Goal: Transaction & Acquisition: Purchase product/service

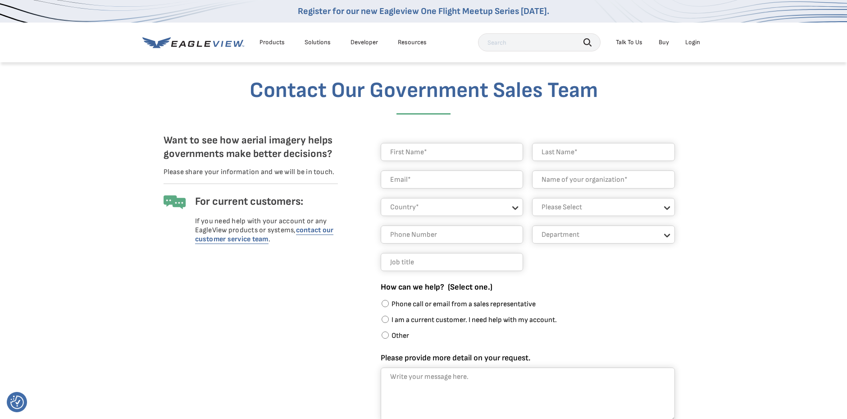
click at [412, 154] on input "text" at bounding box center [452, 152] width 143 height 18
type input "sergio"
click at [587, 147] on input "text" at bounding box center [603, 152] width 143 height 18
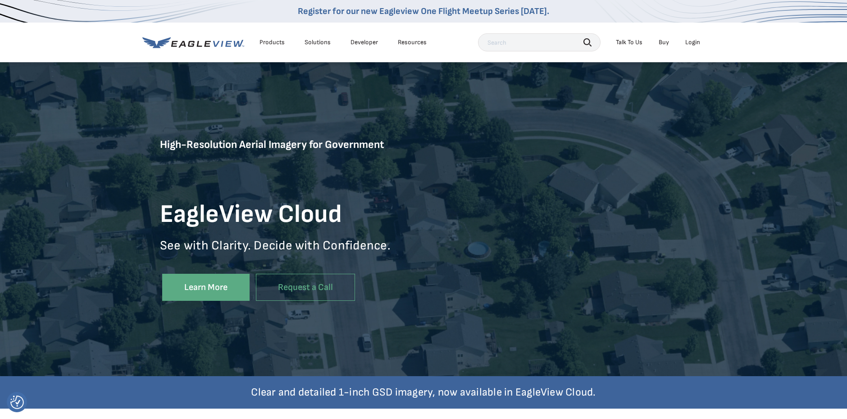
click at [636, 40] on div "Talk To Us" at bounding box center [629, 42] width 27 height 8
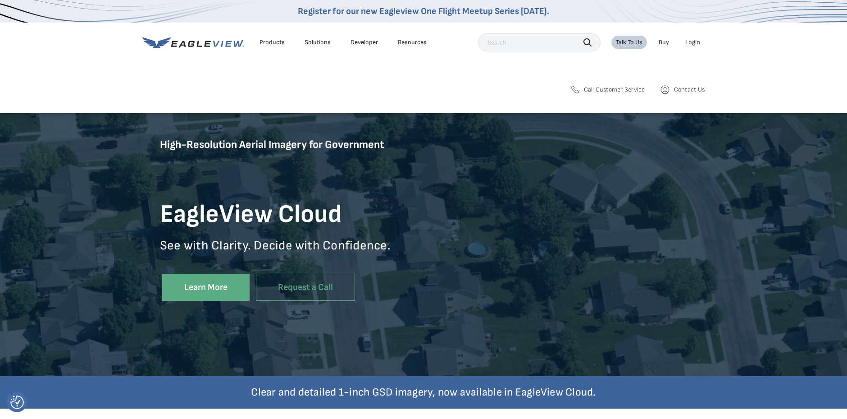
click at [687, 88] on span "Contact Us" at bounding box center [689, 90] width 31 height 8
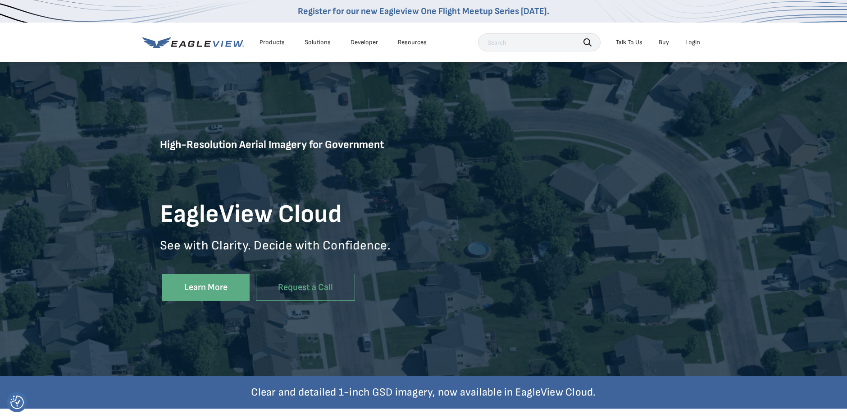
click at [644, 43] on li "Talk To Us" at bounding box center [629, 43] width 36 height 14
click at [619, 40] on div "Talk To Us" at bounding box center [629, 42] width 27 height 8
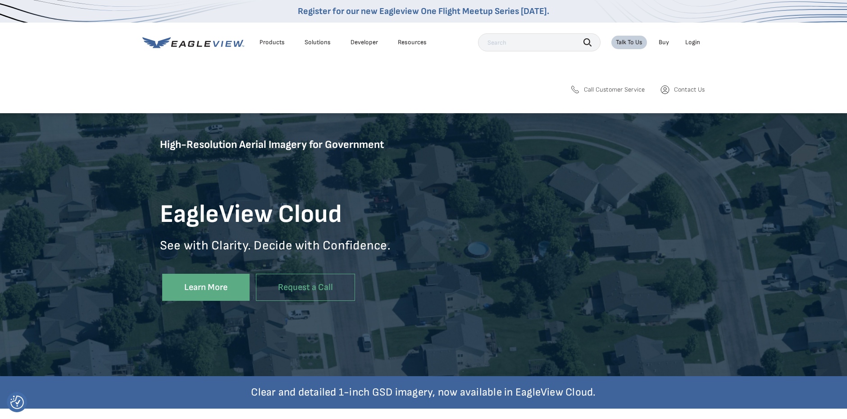
click at [616, 95] on link "Call Customer Service" at bounding box center [608, 89] width 76 height 11
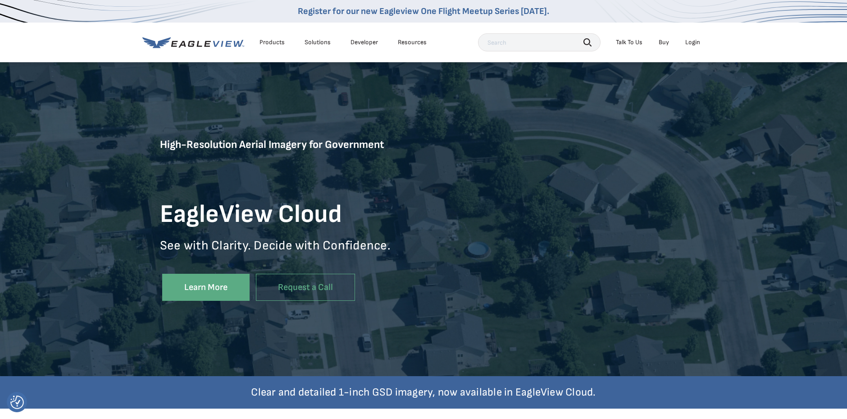
click at [622, 116] on div "High-Resolution Aerial Imagery for Government EagleView Cloud See with Clarity.…" at bounding box center [423, 218] width 527 height 315
click at [625, 47] on li "Talk To Us" at bounding box center [629, 43] width 36 height 14
click at [632, 44] on div "Talk To Us" at bounding box center [629, 42] width 27 height 8
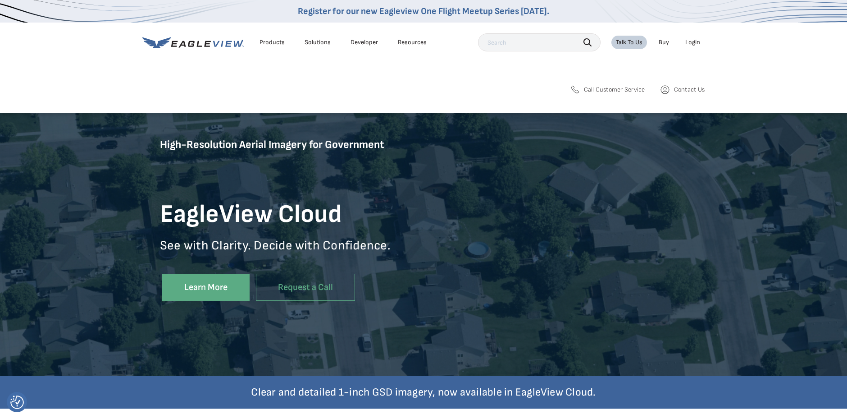
click at [706, 93] on div "Search Products Our Product Areas Imagery 1-Inch GSD Aerial Imagery *" at bounding box center [423, 93] width 847 height 40
click at [698, 90] on span "Contact Us" at bounding box center [689, 90] width 31 height 8
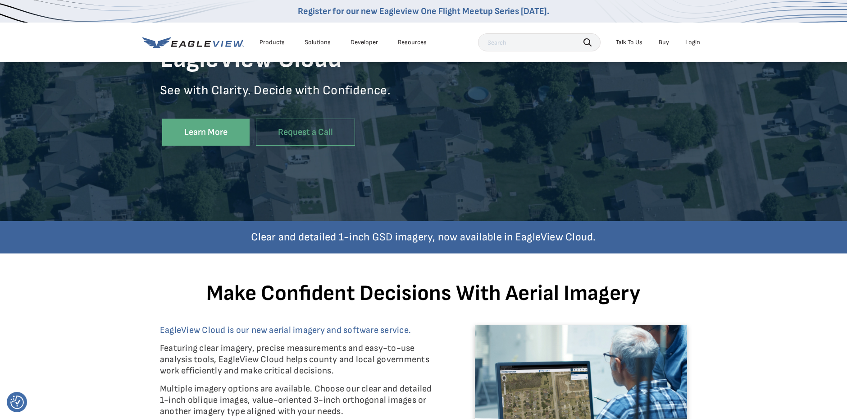
scroll to position [180, 0]
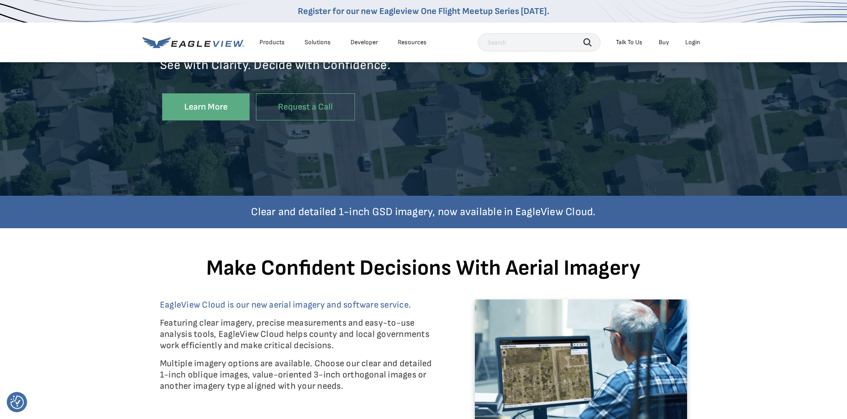
click at [624, 42] on div "Talk To Us" at bounding box center [629, 42] width 27 height 8
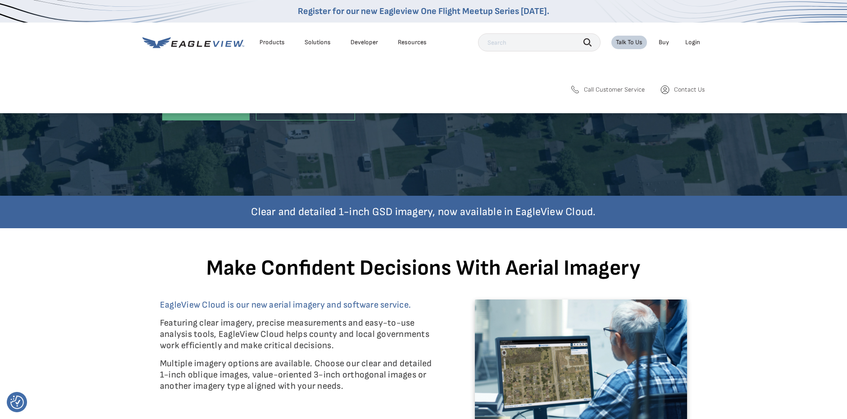
click at [694, 90] on span "Contact Us" at bounding box center [689, 90] width 31 height 8
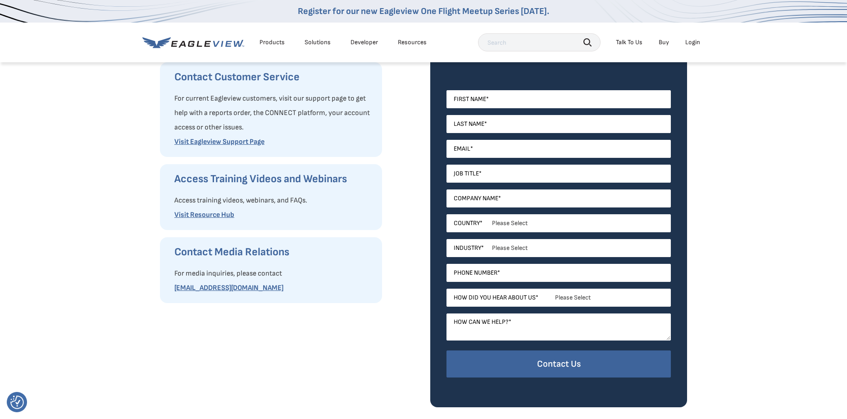
scroll to position [180, 0]
click at [502, 98] on input "First Name *" at bounding box center [559, 99] width 224 height 18
type input "d"
type input "sergio"
click at [481, 129] on input "Last Name *" at bounding box center [559, 124] width 224 height 18
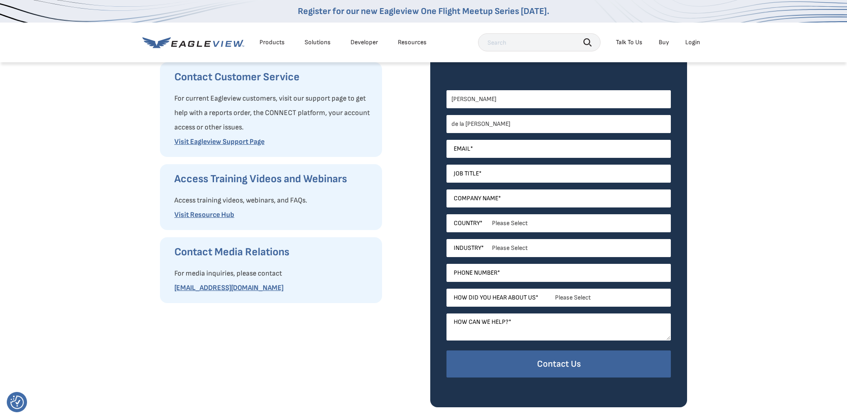
type input "de la rosa"
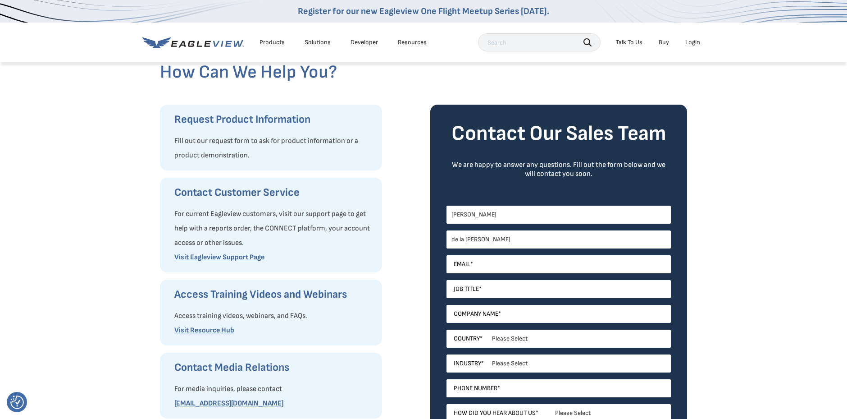
scroll to position [0, 0]
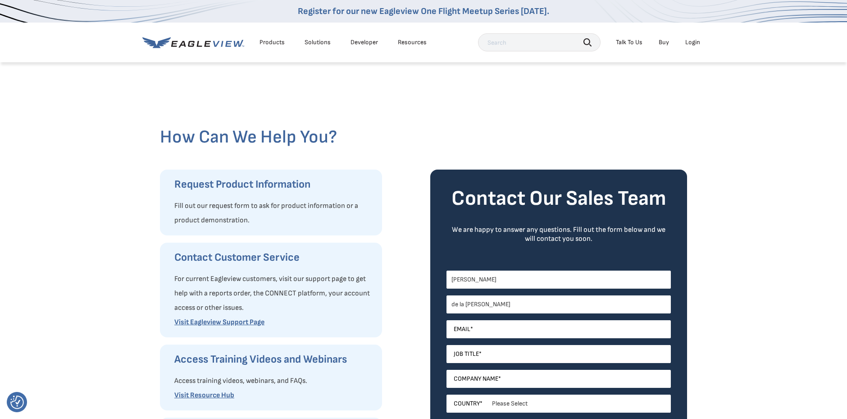
click at [692, 46] on div "Login" at bounding box center [692, 42] width 15 height 8
click at [694, 43] on div "Login" at bounding box center [692, 42] width 15 height 8
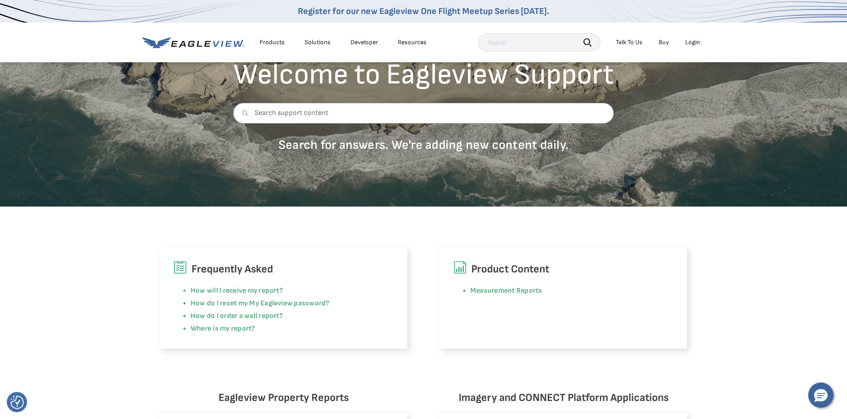
scroll to position [90, 0]
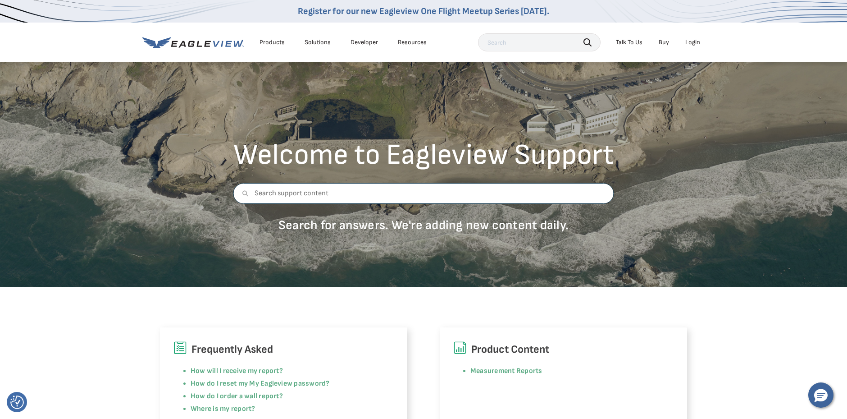
click at [333, 191] on input "text" at bounding box center [423, 193] width 381 height 21
click at [341, 195] on input "text" at bounding box center [423, 193] width 381 height 21
click at [304, 197] on input "text" at bounding box center [423, 193] width 381 height 21
type input "need to reset my user name"
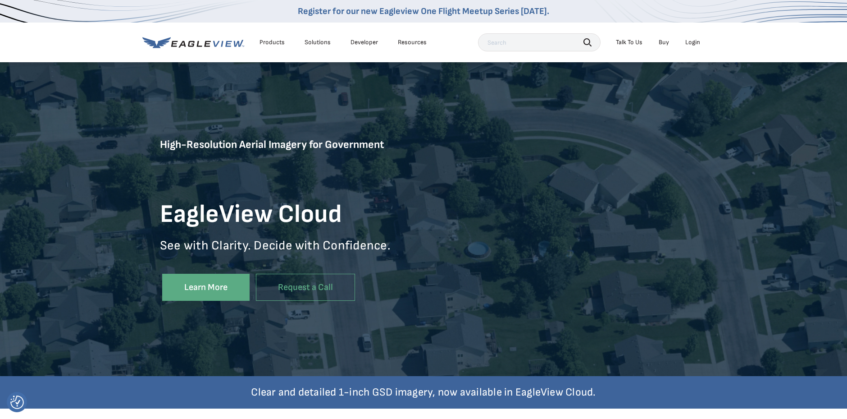
click at [694, 46] on div "Login" at bounding box center [692, 42] width 15 height 8
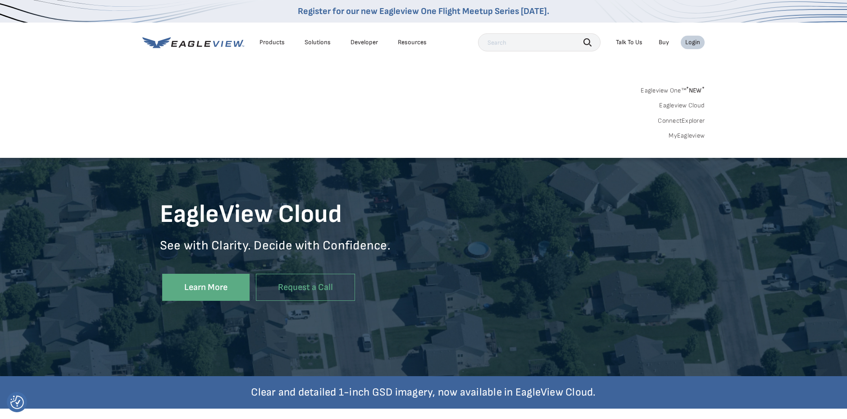
click at [690, 93] on span "* NEW *" at bounding box center [695, 91] width 18 height 8
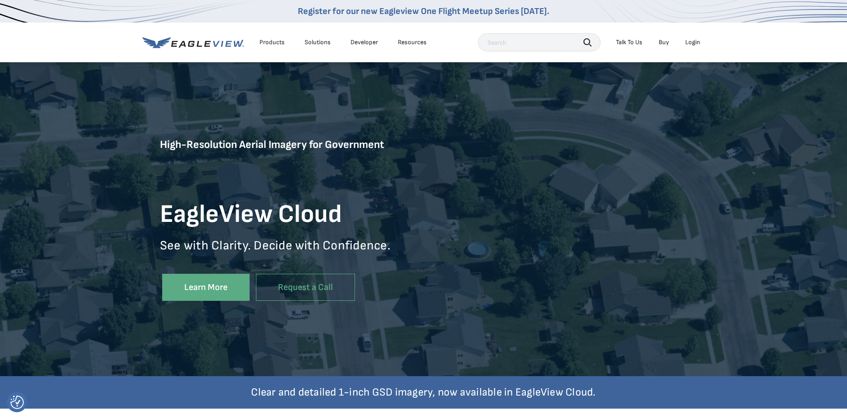
click at [693, 48] on li "Login" at bounding box center [693, 43] width 24 height 14
click at [693, 42] on div "Login" at bounding box center [692, 42] width 15 height 8
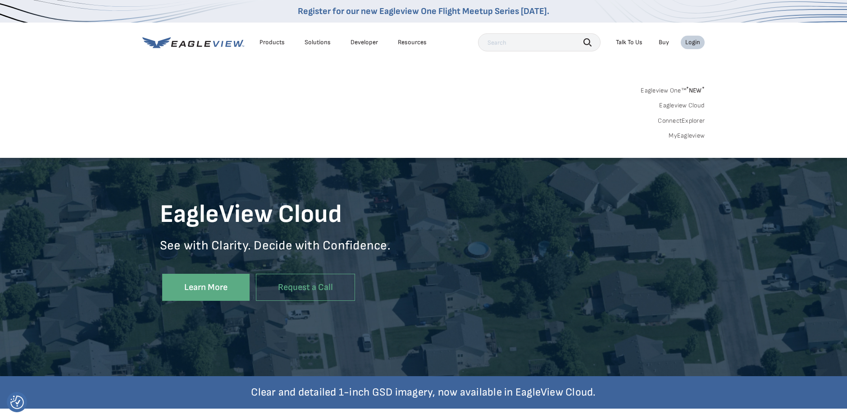
click at [692, 137] on link "MyEagleview" at bounding box center [687, 136] width 36 height 8
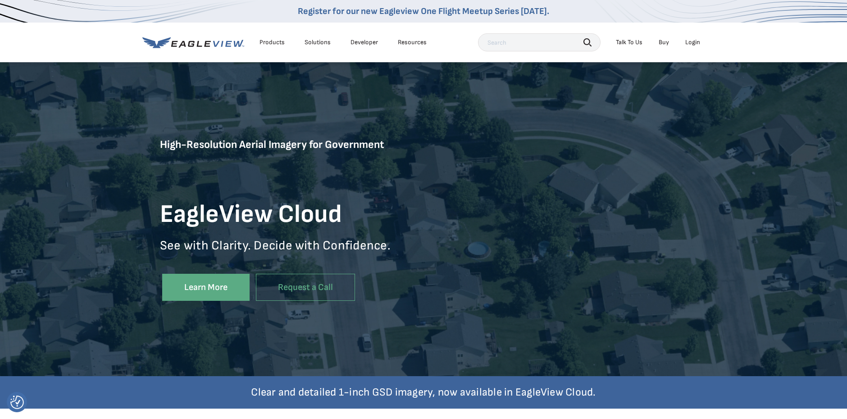
click at [693, 40] on div "Login" at bounding box center [692, 42] width 15 height 8
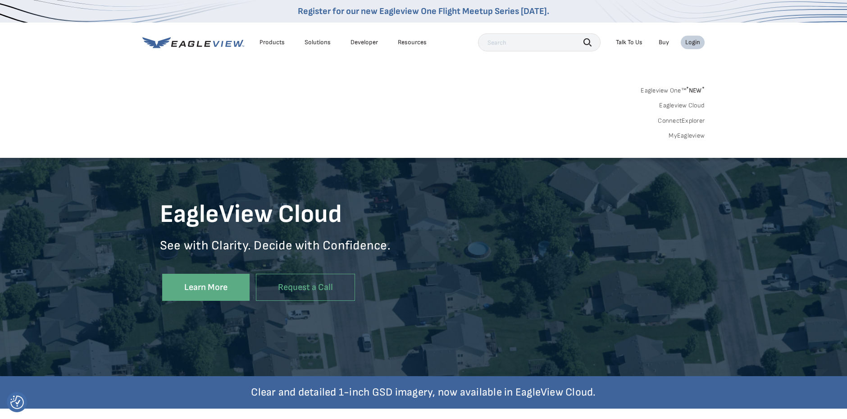
click at [698, 135] on link "MyEagleview" at bounding box center [687, 136] width 36 height 8
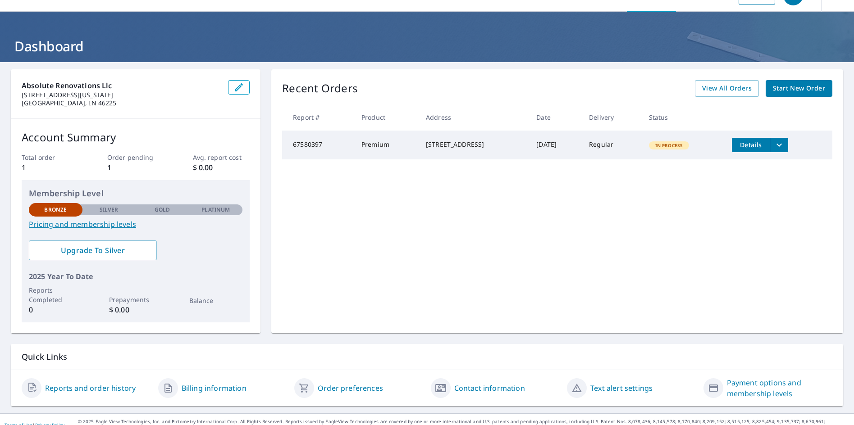
scroll to position [32, 0]
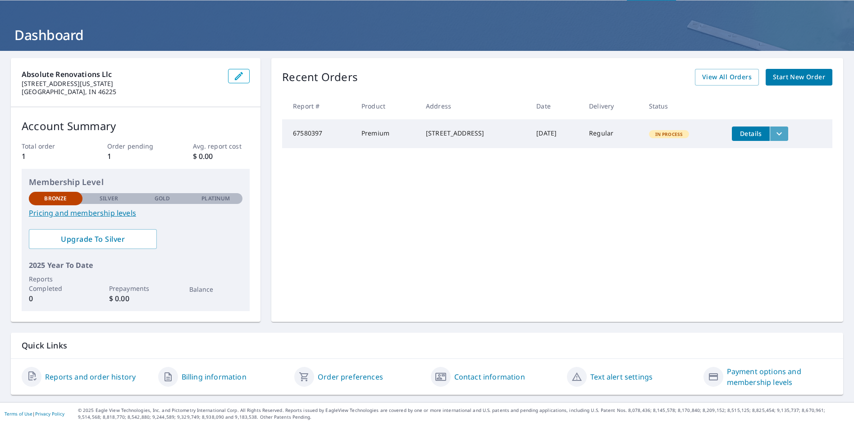
click at [784, 134] on icon "filesDropdownBtn-67580397" at bounding box center [779, 133] width 11 height 11
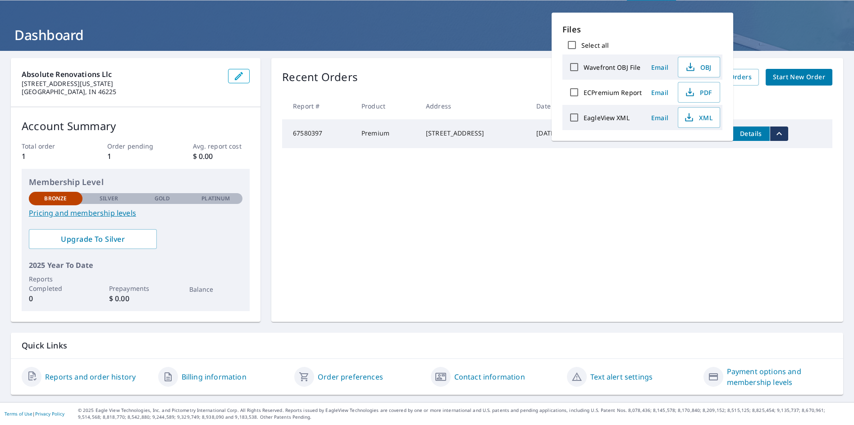
click at [791, 193] on div "Recent Orders View All Orders Start New Order Report # Product Address Date Del…" at bounding box center [557, 190] width 572 height 264
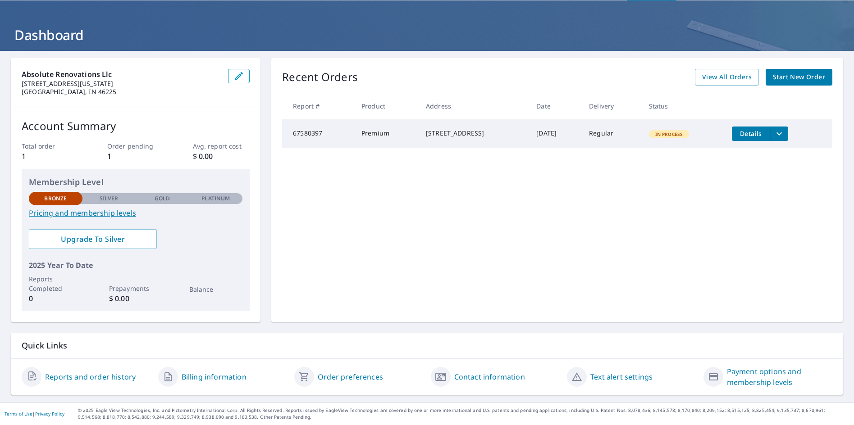
click at [753, 142] on td "Details" at bounding box center [779, 133] width 108 height 29
click at [753, 137] on span "Details" at bounding box center [750, 133] width 27 height 9
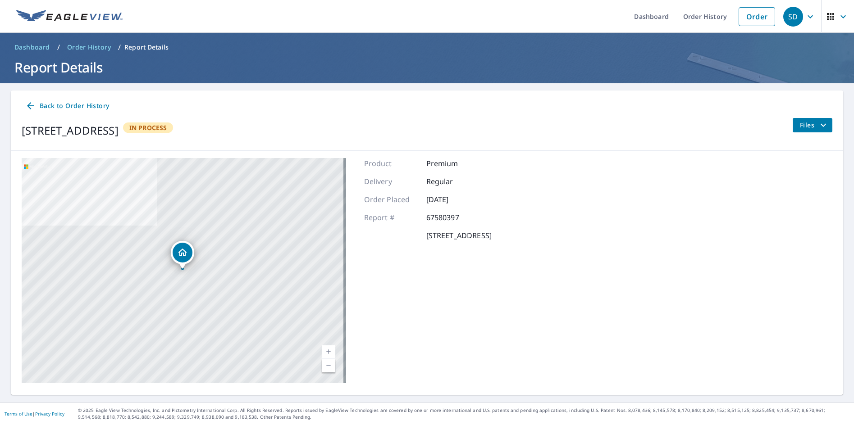
click at [825, 18] on icon "button" at bounding box center [830, 16] width 11 height 11
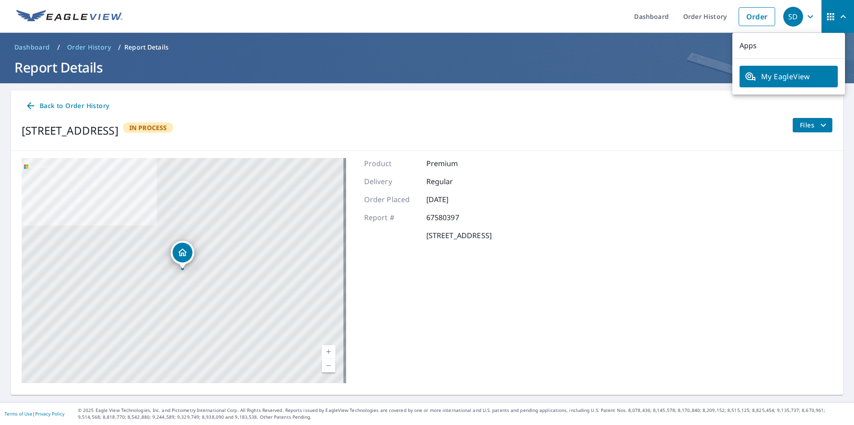
click at [749, 233] on div "[STREET_ADDRESS] Aerial Road A standard road map Aerial A detailed look from ab…" at bounding box center [427, 271] width 832 height 240
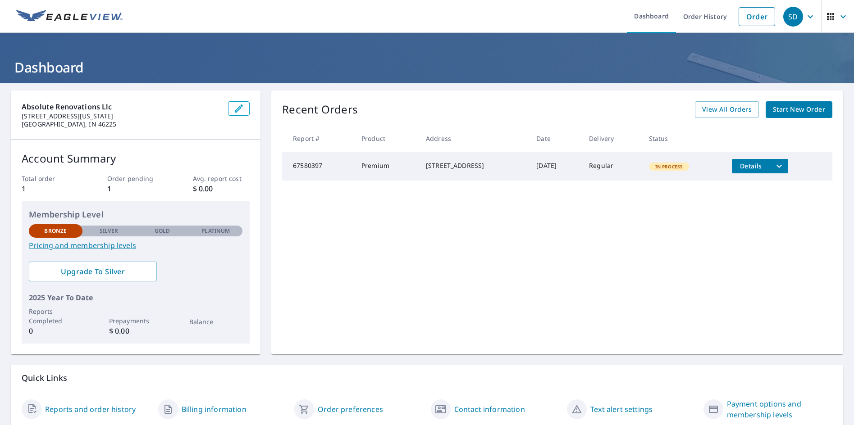
click at [793, 108] on span "Start New Order" at bounding box center [799, 109] width 52 height 11
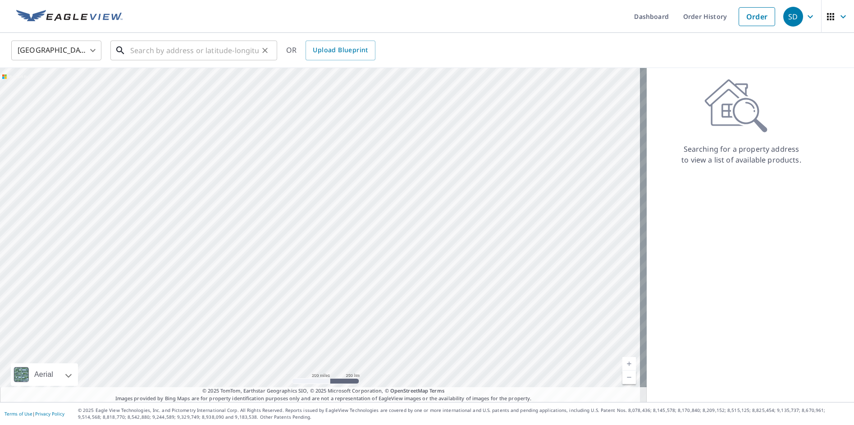
click at [211, 52] on input "text" at bounding box center [194, 50] width 128 height 25
click at [202, 48] on input "text" at bounding box center [194, 50] width 128 height 25
paste input "2415 Alexandria Pike"
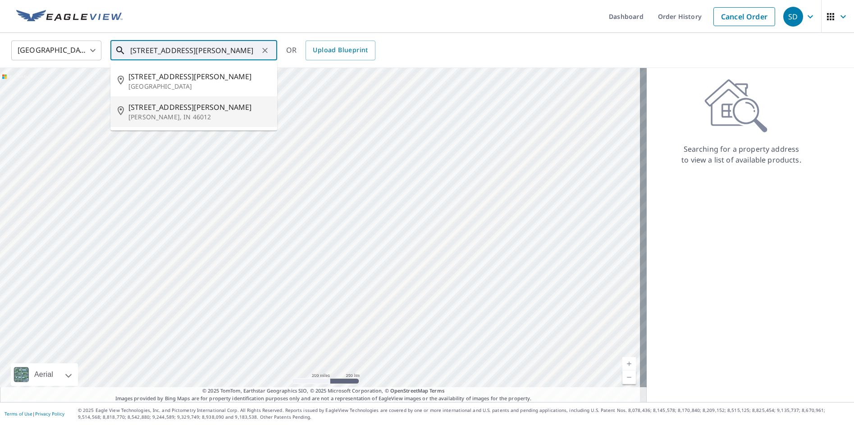
click at [160, 114] on p "Anderson, IN 46012" at bounding box center [198, 117] width 141 height 9
type input "2415 Alexandria Pike Anderson, IN 46012"
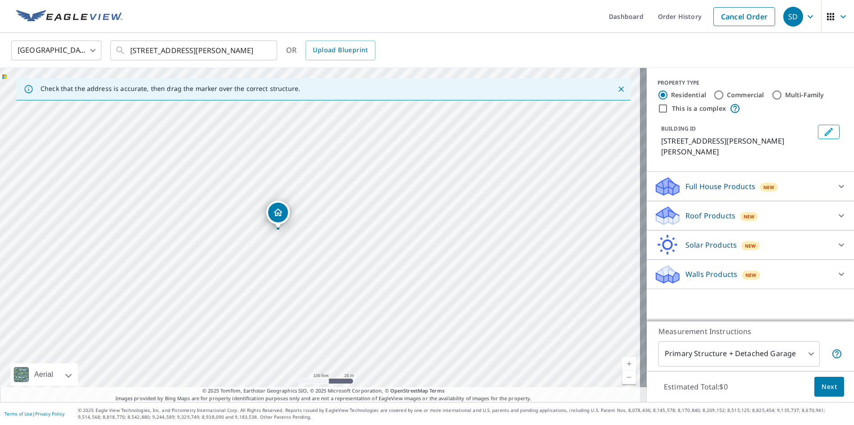
drag, startPoint x: 351, startPoint y: 215, endPoint x: 278, endPoint y: 208, distance: 73.8
drag, startPoint x: 316, startPoint y: 195, endPoint x: 340, endPoint y: 195, distance: 23.4
click at [713, 94] on input "Commercial" at bounding box center [718, 95] width 11 height 11
radio input "true"
type input "4"
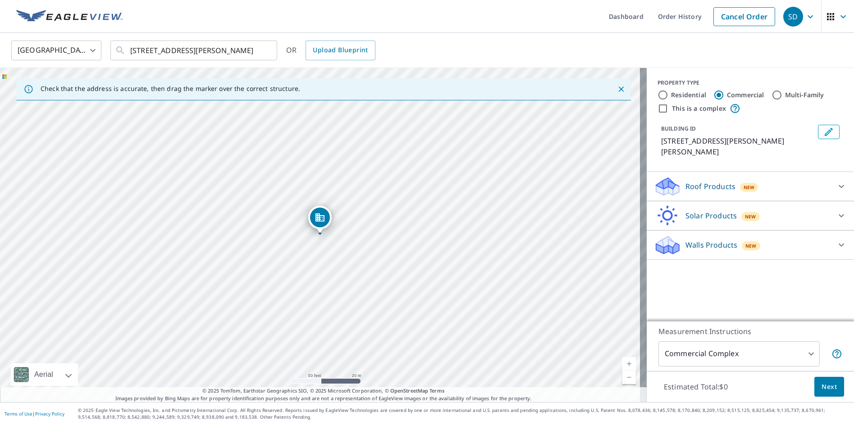
click at [657, 94] on input "Residential" at bounding box center [662, 95] width 11 height 11
radio input "true"
type input "1"
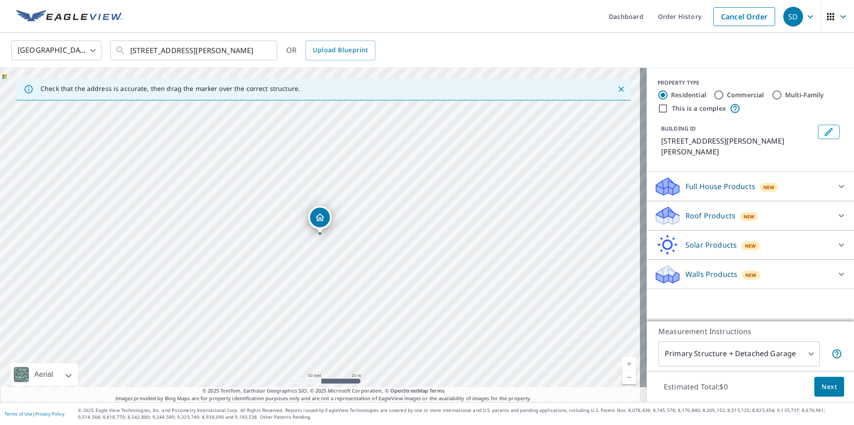
click at [713, 95] on input "Commercial" at bounding box center [718, 95] width 11 height 11
radio input "true"
type input "4"
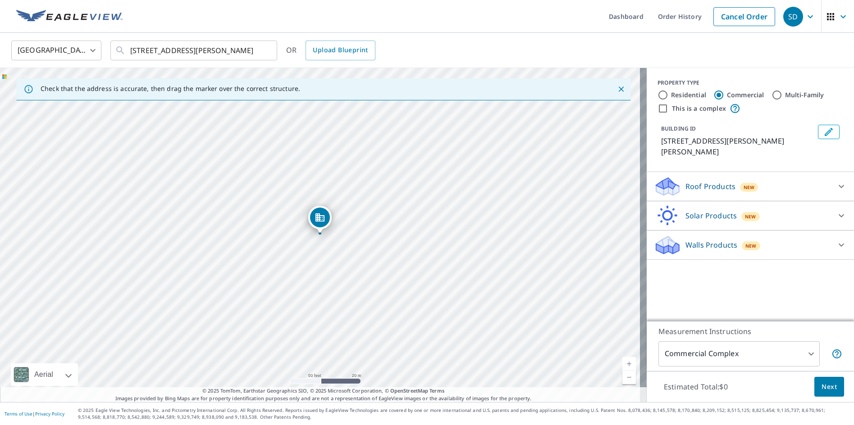
click at [658, 93] on input "Residential" at bounding box center [662, 95] width 11 height 11
radio input "true"
type input "1"
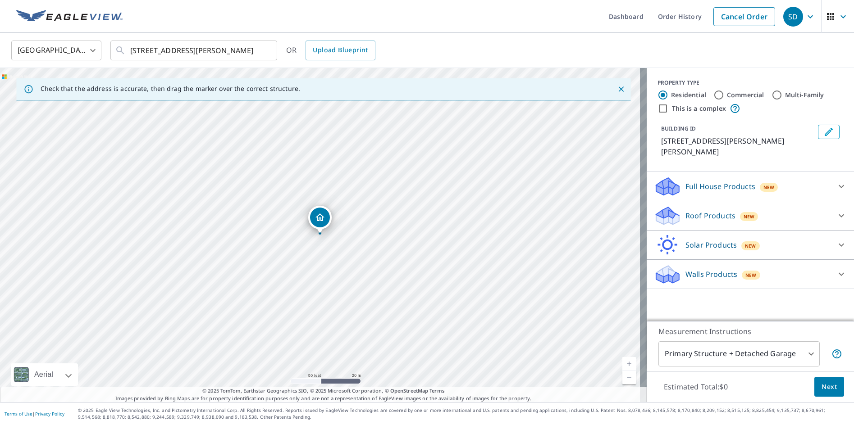
click at [713, 95] on input "Commercial" at bounding box center [718, 95] width 11 height 11
radio input "true"
type input "4"
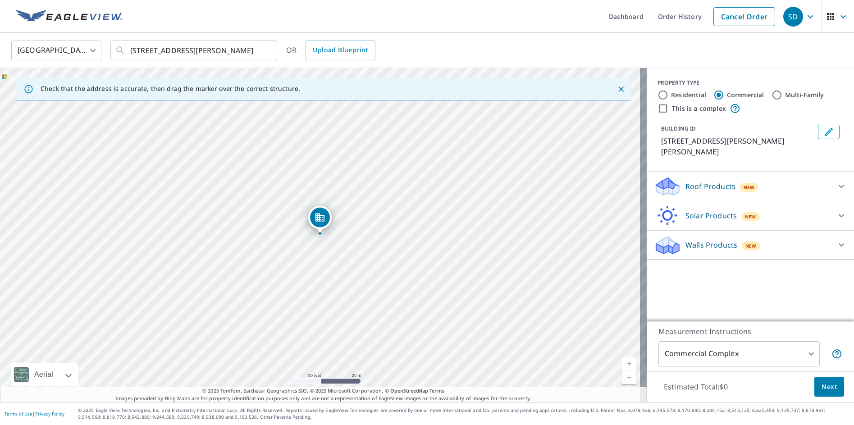
click at [657, 96] on input "Residential" at bounding box center [662, 95] width 11 height 11
radio input "true"
type input "1"
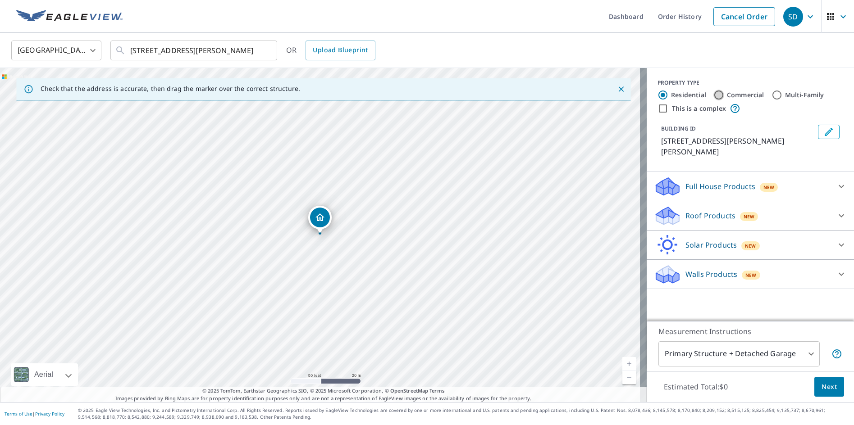
click at [716, 96] on input "Commercial" at bounding box center [718, 95] width 11 height 11
radio input "true"
type input "4"
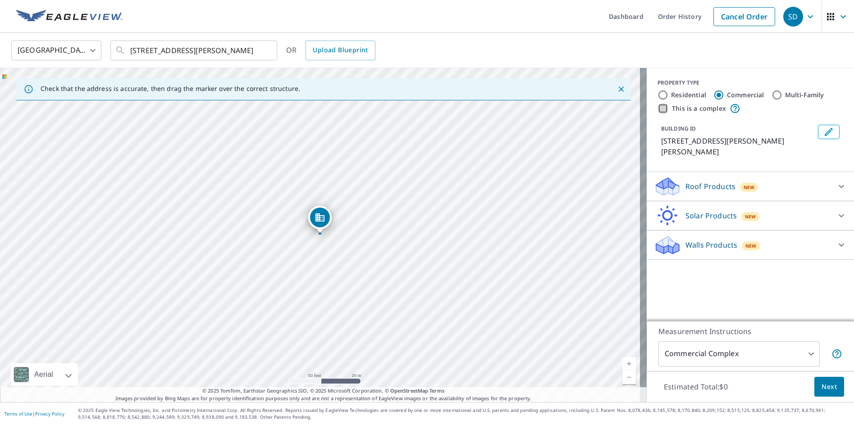
click at [658, 110] on input "This is a complex" at bounding box center [662, 108] width 11 height 11
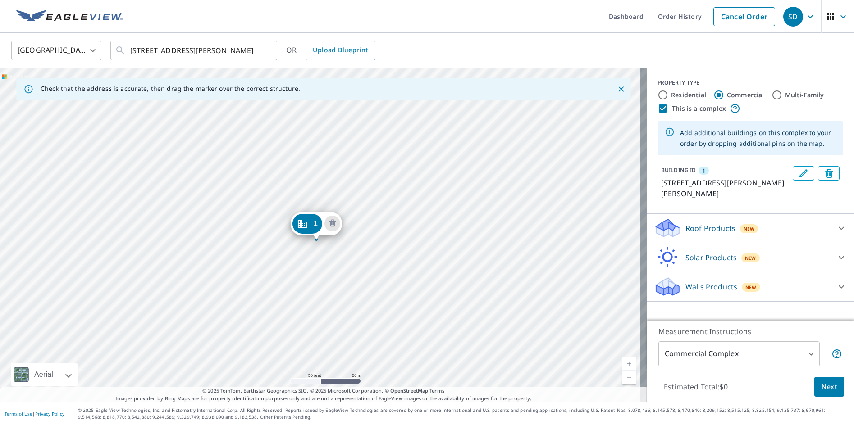
drag, startPoint x: 309, startPoint y: 220, endPoint x: 305, endPoint y: 226, distance: 7.3
click at [306, 220] on icon "Dropped pin, building 1, Commercial property, 2416 Alexandria Pike Anderson, IN…" at bounding box center [305, 218] width 9 height 8
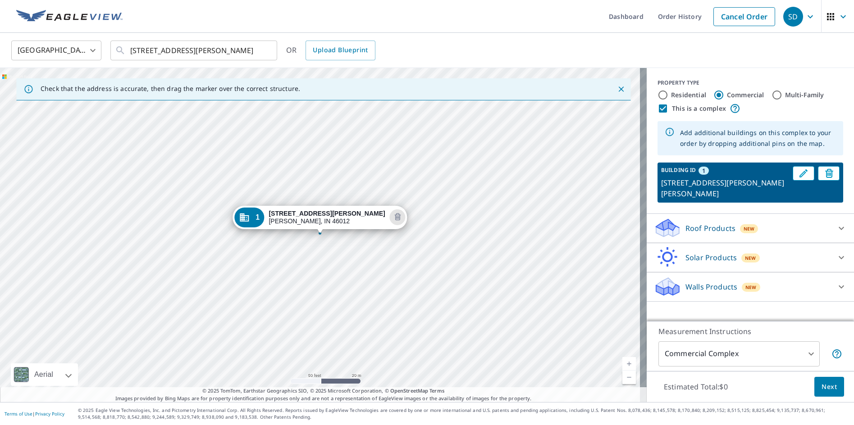
drag, startPoint x: 280, startPoint y: 215, endPoint x: 365, endPoint y: 168, distance: 96.8
click at [365, 168] on div "1 2416 Alexandria Pike Anderson, IN 46012" at bounding box center [323, 235] width 647 height 334
click at [249, 221] on icon "Dropped pin, building 1, Commercial property, 2416 Alexandria Pike Anderson, IN…" at bounding box center [244, 218] width 9 height 8
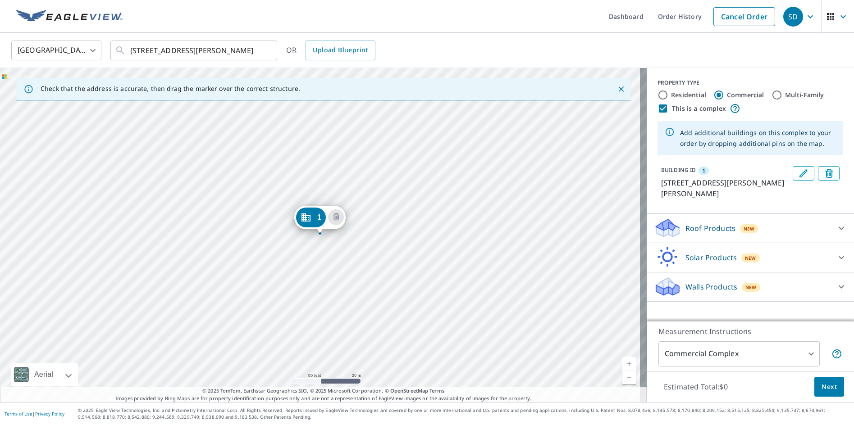
click at [312, 214] on div "1" at bounding box center [311, 218] width 30 height 20
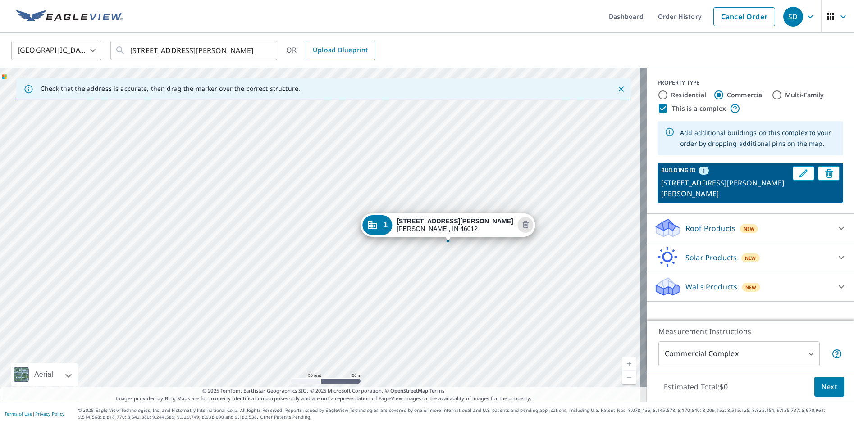
drag, startPoint x: 328, startPoint y: 219, endPoint x: 456, endPoint y: 227, distance: 128.2
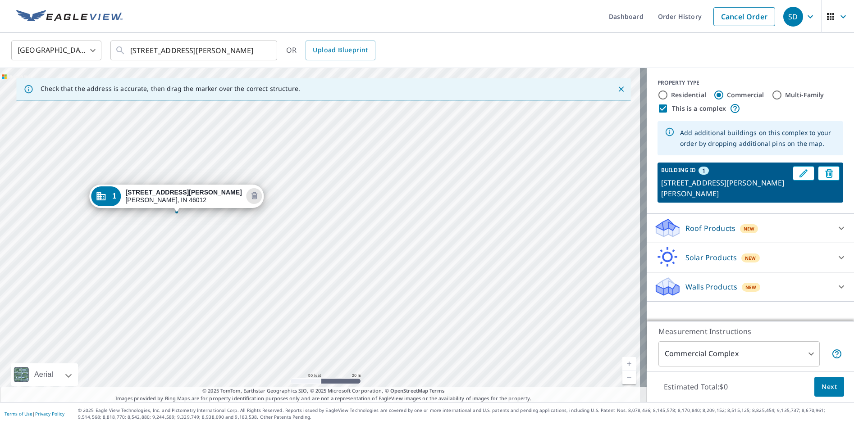
drag, startPoint x: 324, startPoint y: 217, endPoint x: 181, endPoint y: 196, distance: 144.8
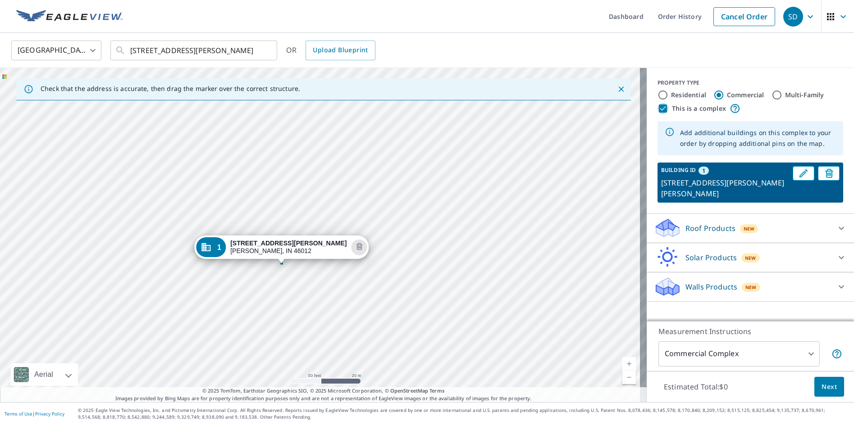
click at [657, 108] on input "This is a complex" at bounding box center [662, 108] width 11 height 11
checkbox input "false"
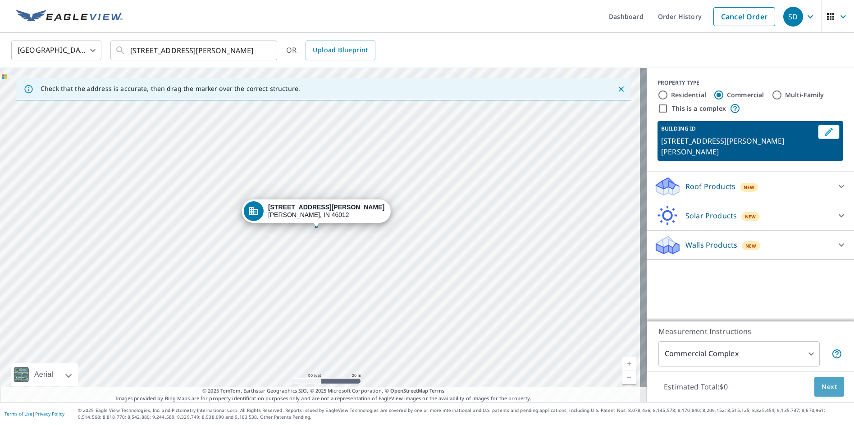
click at [826, 388] on span "Next" at bounding box center [828, 387] width 15 height 11
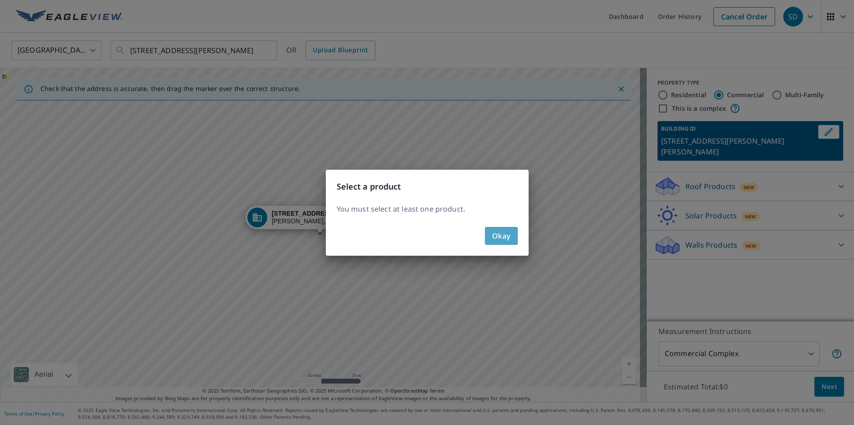
click at [493, 233] on span "Okay" at bounding box center [501, 236] width 18 height 13
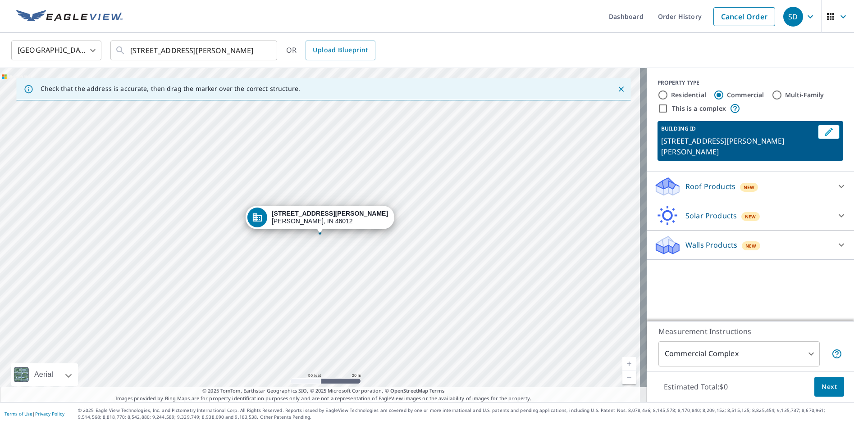
click at [836, 181] on icon at bounding box center [841, 186] width 11 height 11
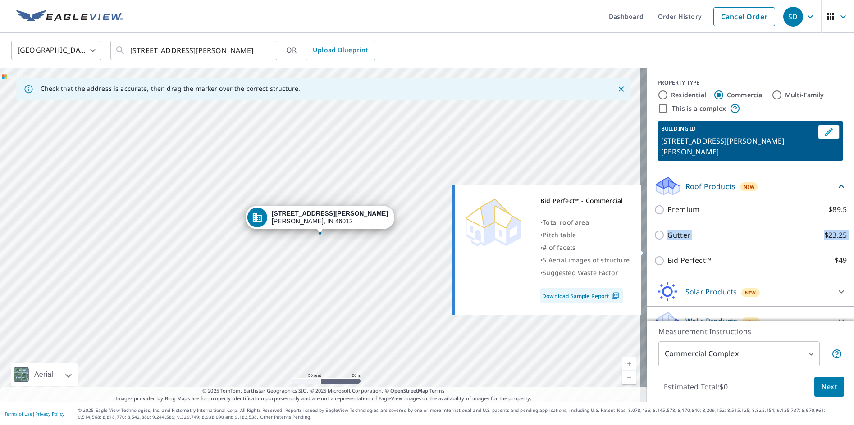
click at [654, 246] on div "Premium $89.5 Gutter $23.25 Bid Perfect™ $49" at bounding box center [750, 235] width 193 height 77
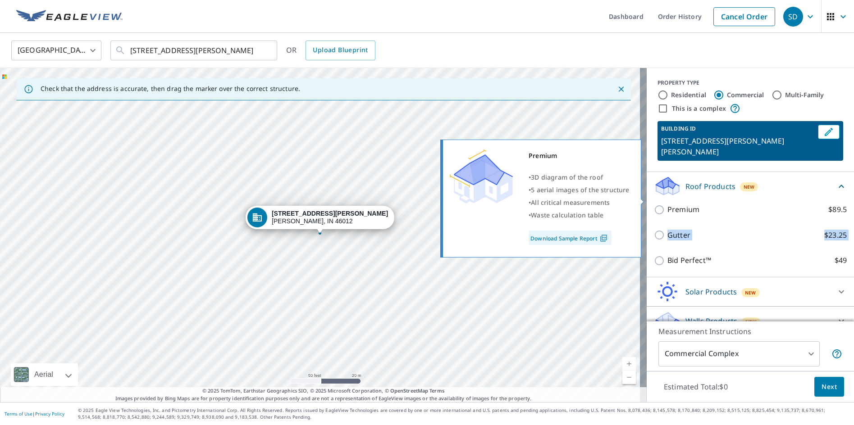
click at [654, 205] on input "Premium $89.5" at bounding box center [661, 210] width 14 height 11
checkbox input "true"
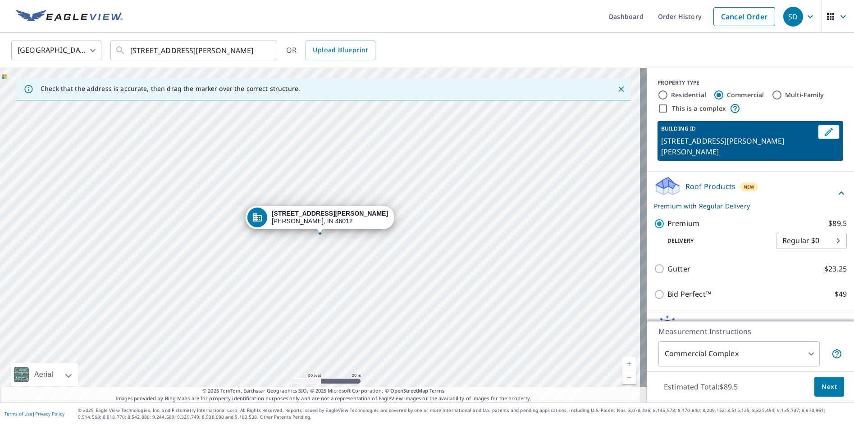
click at [654, 265] on div "Gutter $23.25" at bounding box center [750, 269] width 193 height 26
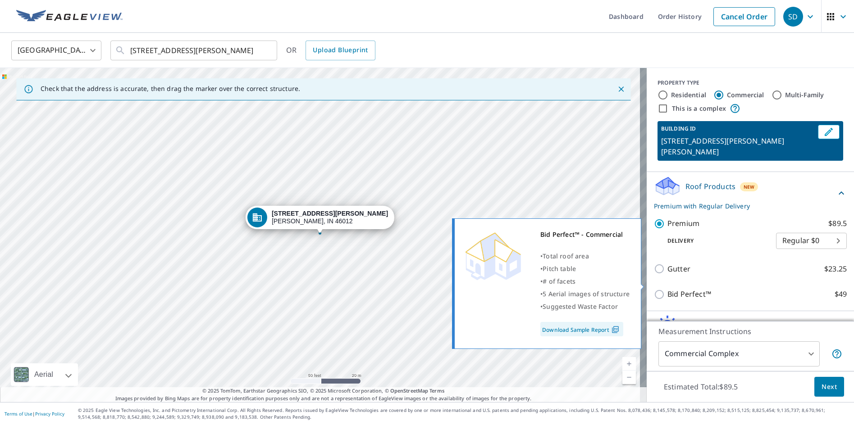
click at [654, 289] on input "Bid Perfect™ $49" at bounding box center [661, 294] width 14 height 11
checkbox input "true"
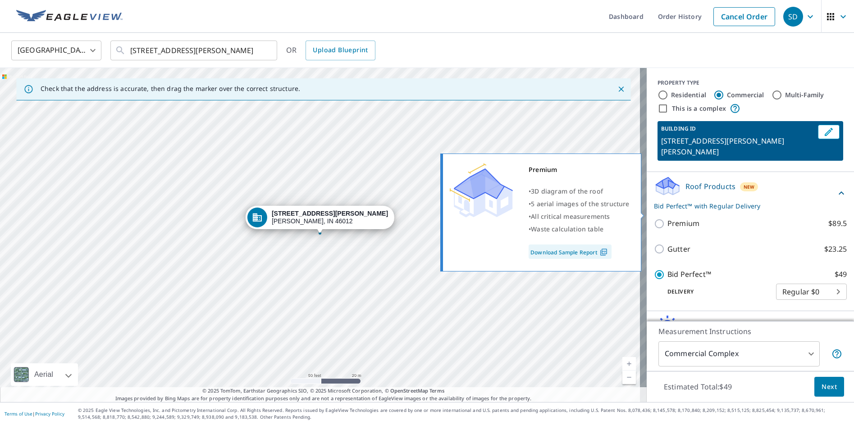
click at [655, 219] on input "Premium $89.5" at bounding box center [661, 224] width 14 height 11
checkbox input "true"
checkbox input "false"
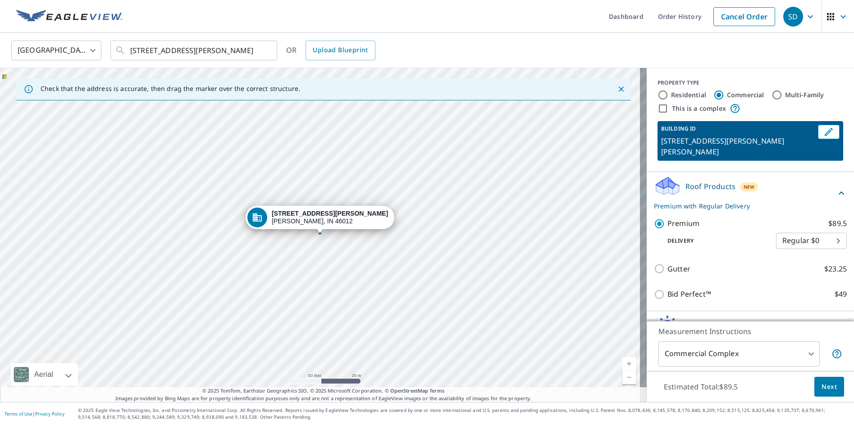
scroll to position [38, 0]
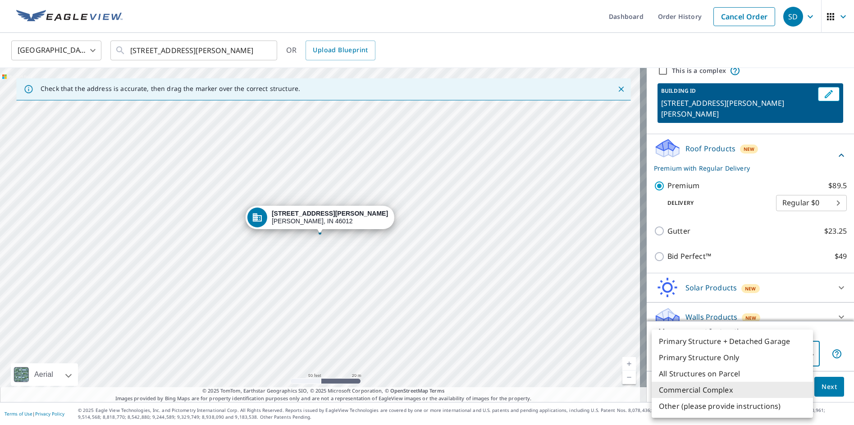
click at [805, 354] on body "SD SD Dashboard Order History Cancel Order SD United States US ​ 2415 Alexandri…" at bounding box center [427, 212] width 854 height 425
click at [844, 363] on div at bounding box center [427, 212] width 854 height 425
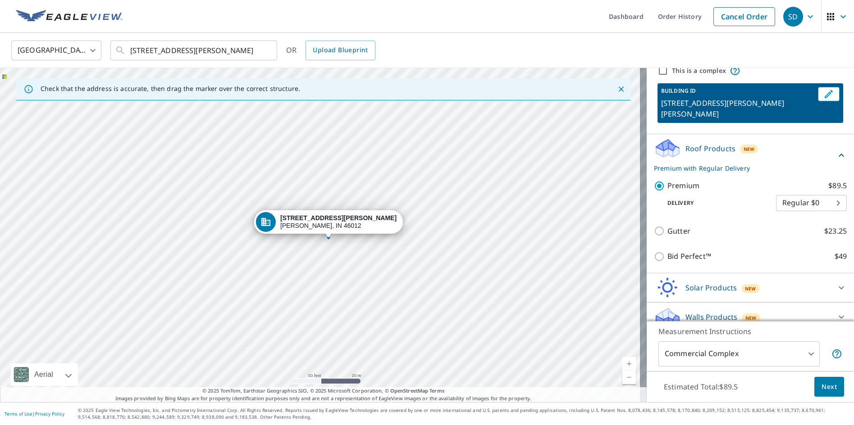
drag, startPoint x: 328, startPoint y: 216, endPoint x: 347, endPoint y: 241, distance: 30.6
click at [825, 393] on button "Next" at bounding box center [829, 387] width 30 height 20
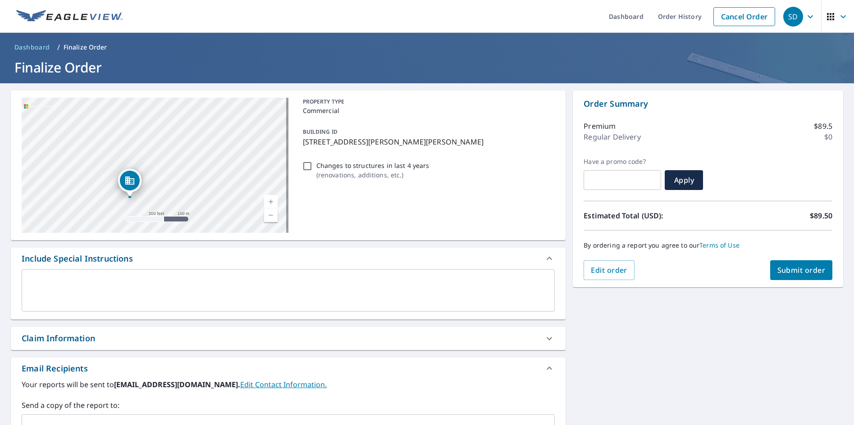
click at [799, 275] on button "Submit order" at bounding box center [801, 270] width 63 height 20
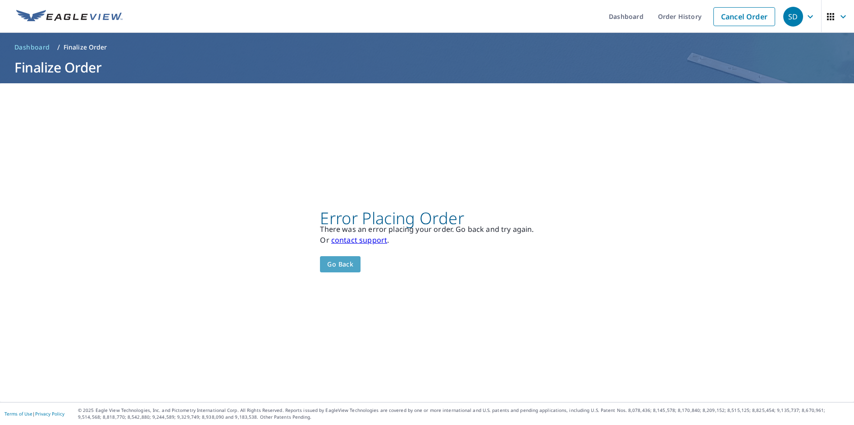
click at [346, 265] on span "Go back" at bounding box center [340, 264] width 26 height 11
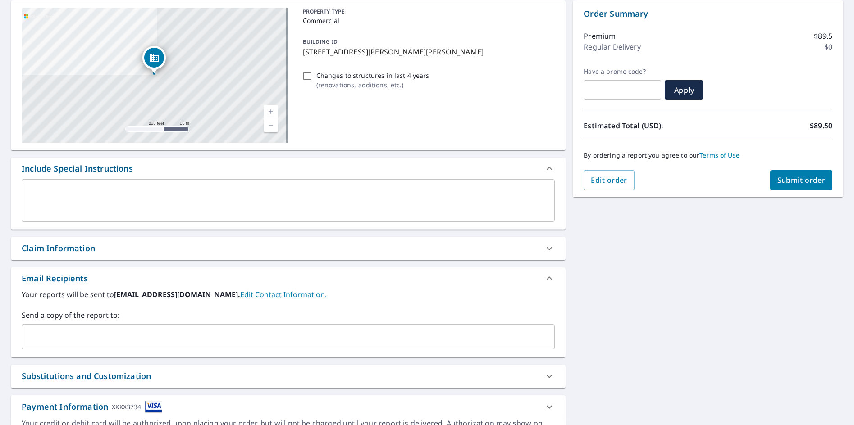
scroll to position [45, 0]
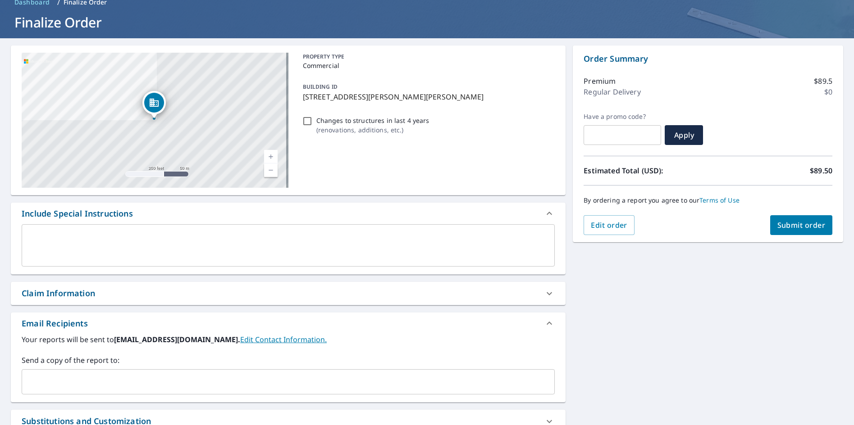
click at [334, 166] on div "PROPERTY TYPE Commercial BUILDING ID 2416 Alexandria Pike, Anderson, IN, 46012 …" at bounding box center [427, 120] width 256 height 135
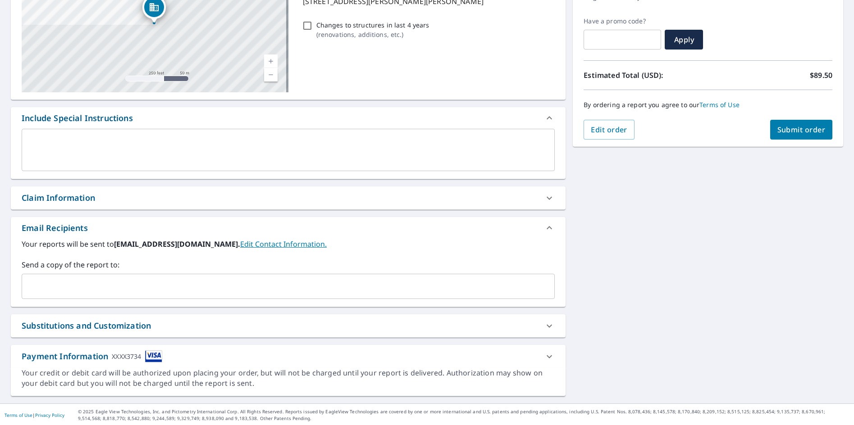
scroll to position [142, 0]
click at [789, 128] on span "Submit order" at bounding box center [801, 128] width 48 height 10
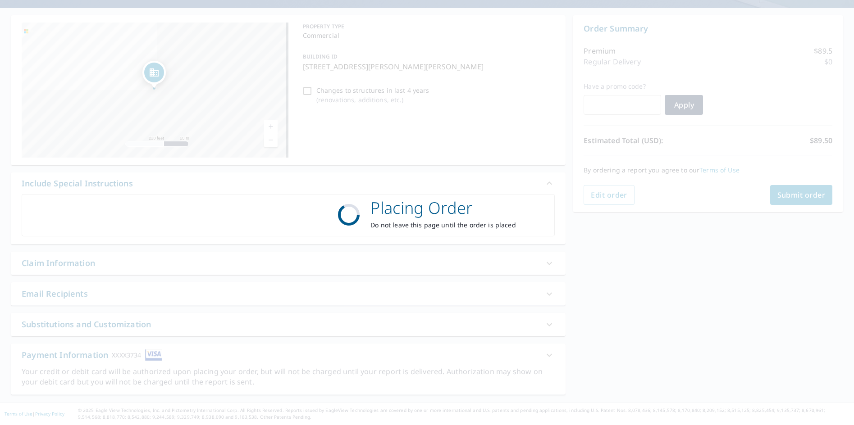
scroll to position [0, 0]
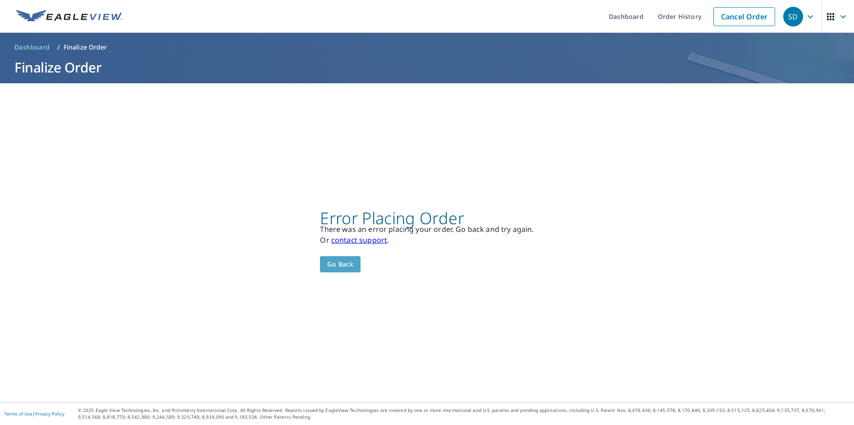
click at [329, 264] on span "Go back" at bounding box center [340, 264] width 26 height 11
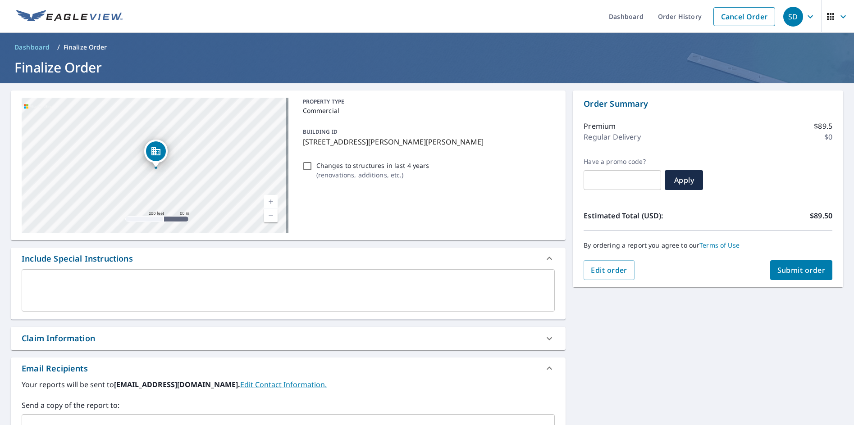
click at [308, 167] on input "Changes to structures in last 4 years ( renovations, additions, etc. )" at bounding box center [307, 166] width 11 height 11
checkbox input "false"
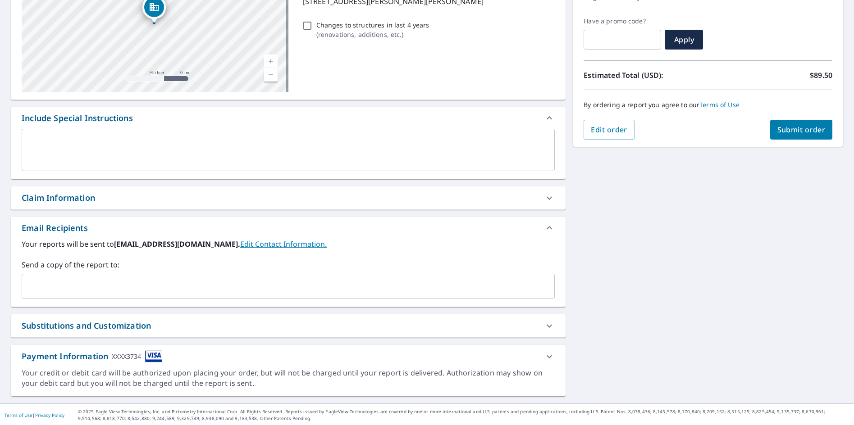
scroll to position [142, 0]
click at [550, 324] on icon at bounding box center [549, 324] width 11 height 11
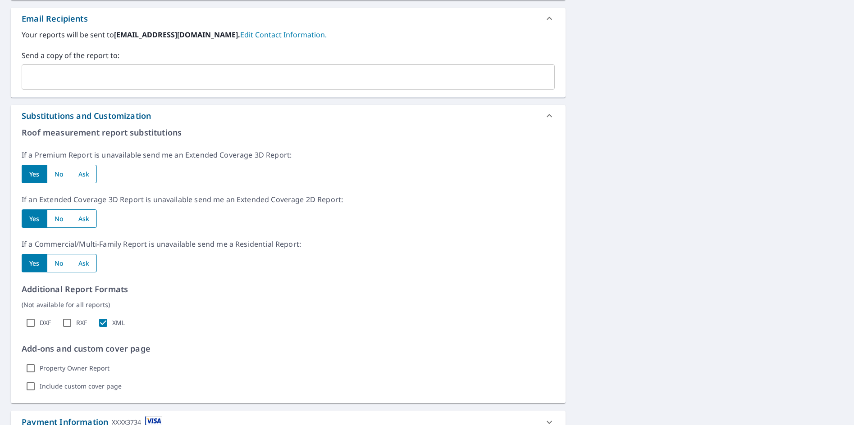
scroll to position [367, 0]
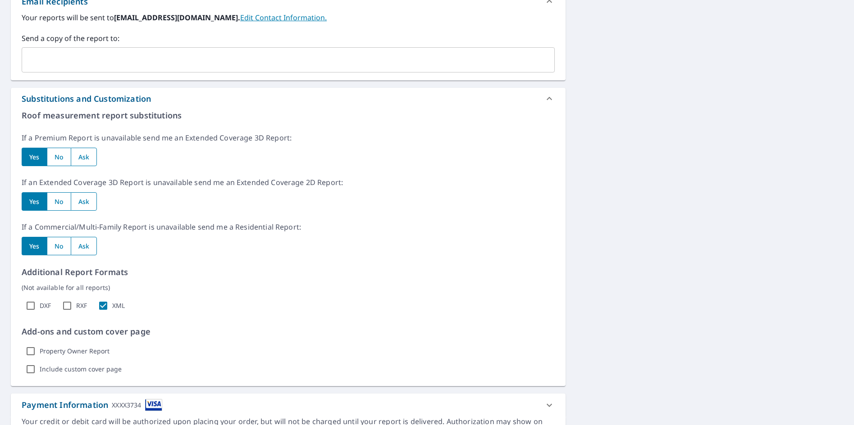
click at [26, 156] on input "radio" at bounding box center [34, 157] width 25 height 18
click at [35, 203] on input "radio" at bounding box center [34, 201] width 25 height 18
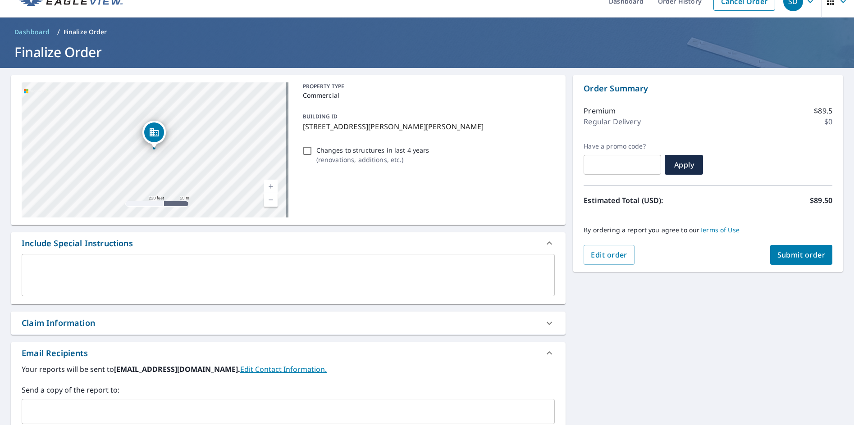
scroll to position [12, 0]
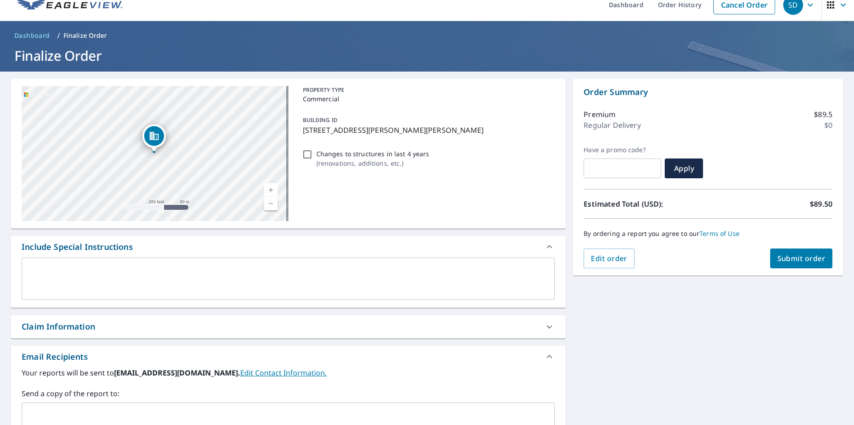
click at [777, 263] on span "Submit order" at bounding box center [801, 259] width 48 height 10
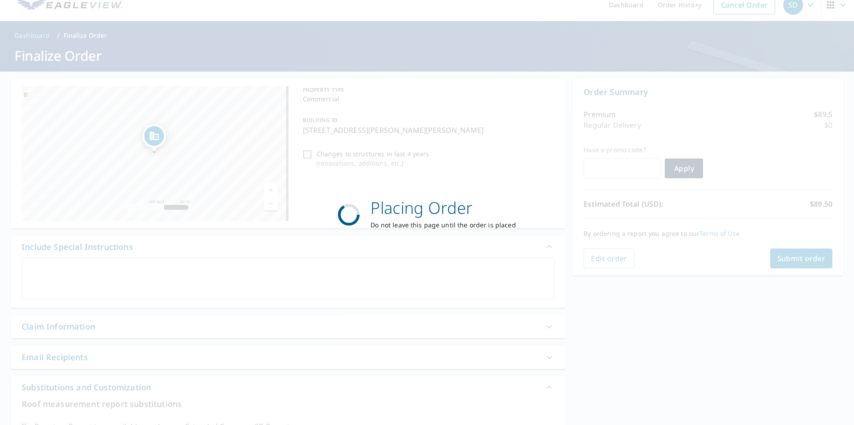
scroll to position [0, 0]
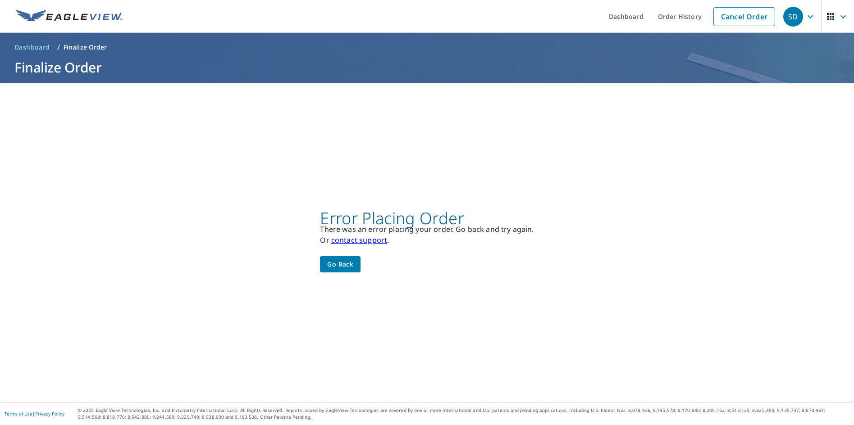
click at [370, 243] on link "contact support" at bounding box center [359, 240] width 56 height 10
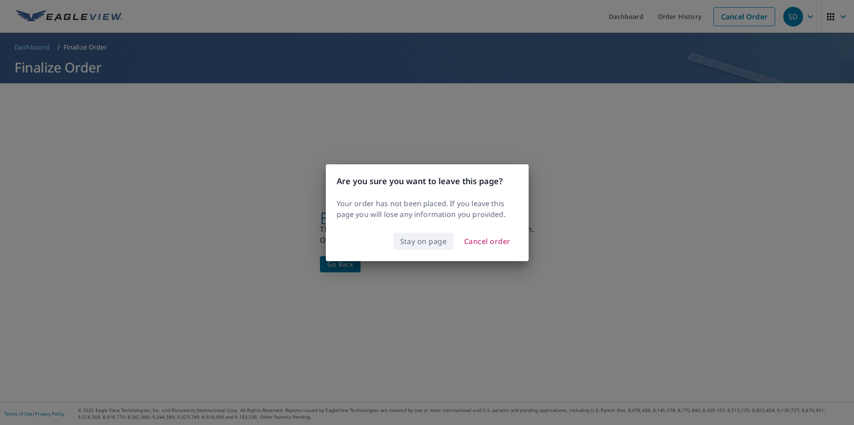
click at [428, 241] on span "Stay on page" at bounding box center [423, 241] width 47 height 13
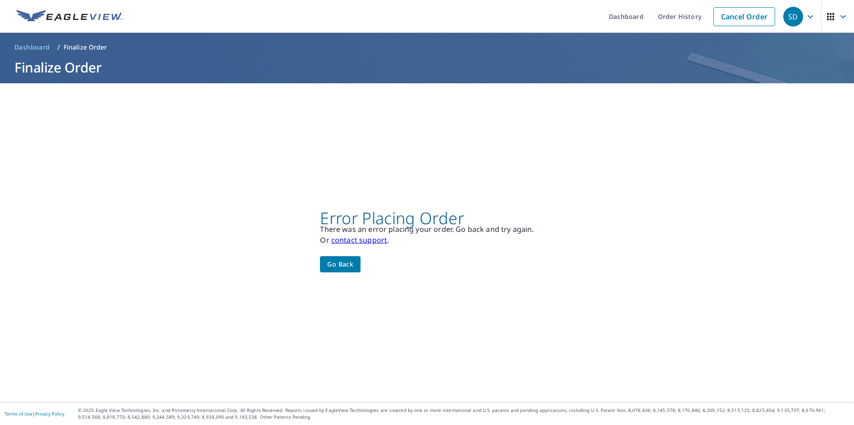
click at [381, 241] on link "contact support" at bounding box center [359, 240] width 56 height 10
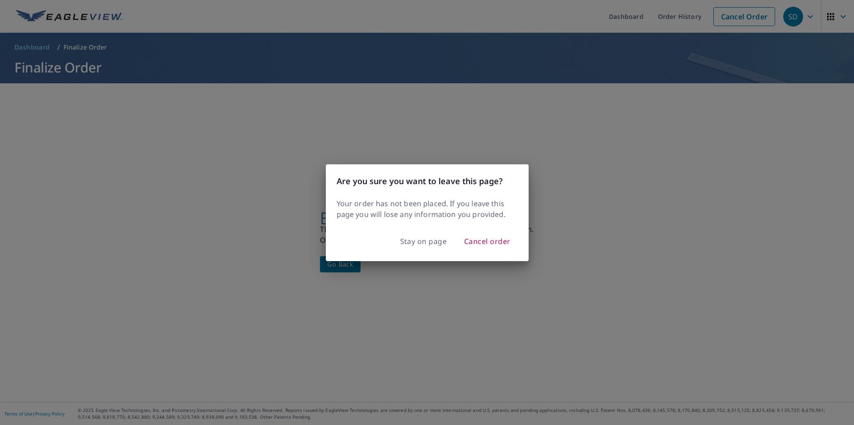
click at [414, 343] on div "Are you sure you want to leave this page? Your order has not been placed. If yo…" at bounding box center [427, 212] width 854 height 425
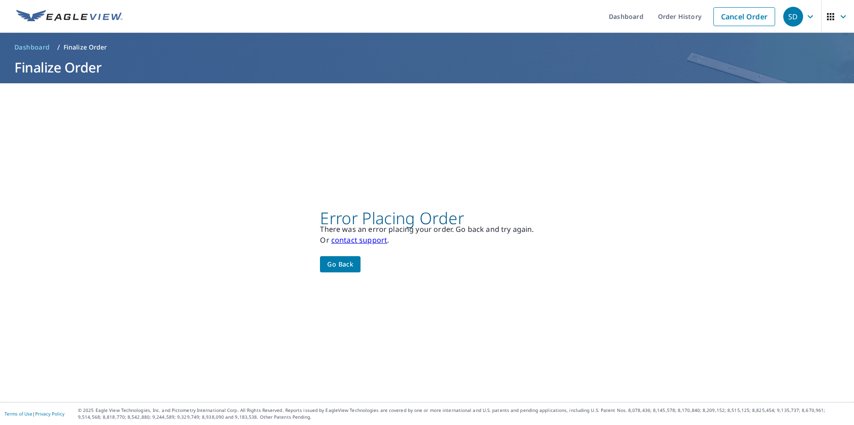
click at [377, 244] on link "contact support" at bounding box center [359, 240] width 56 height 10
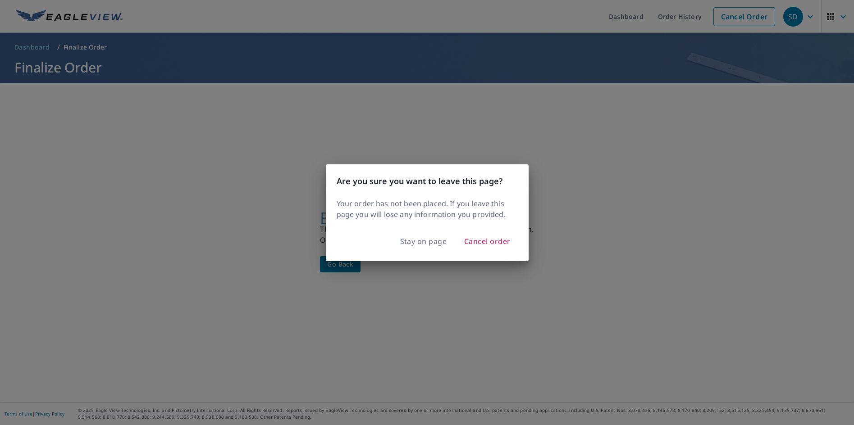
click at [491, 375] on div "Are you sure you want to leave this page? Your order has not been placed. If yo…" at bounding box center [427, 212] width 854 height 425
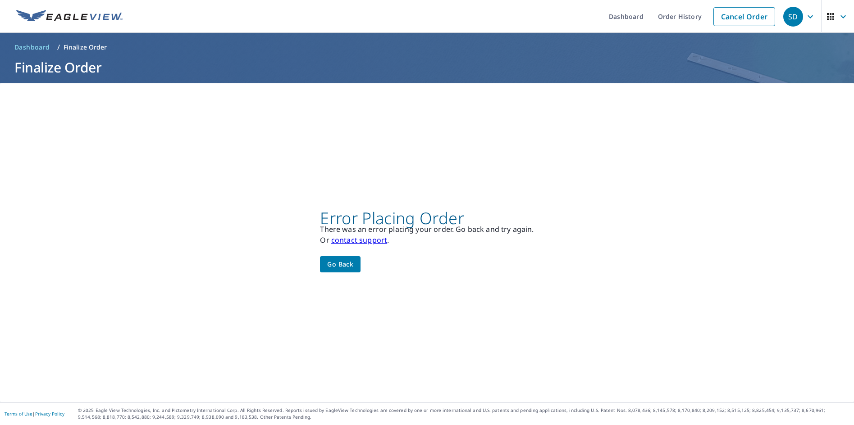
click at [328, 267] on span "Go back" at bounding box center [340, 264] width 26 height 11
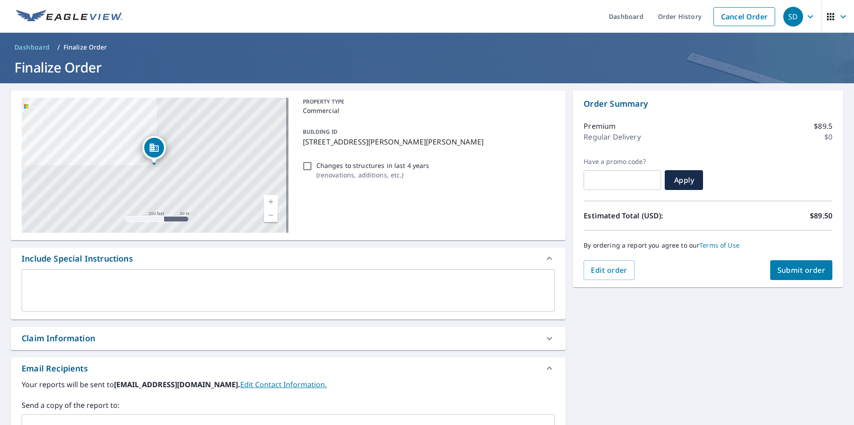
click at [770, 276] on button "Submit order" at bounding box center [801, 270] width 63 height 20
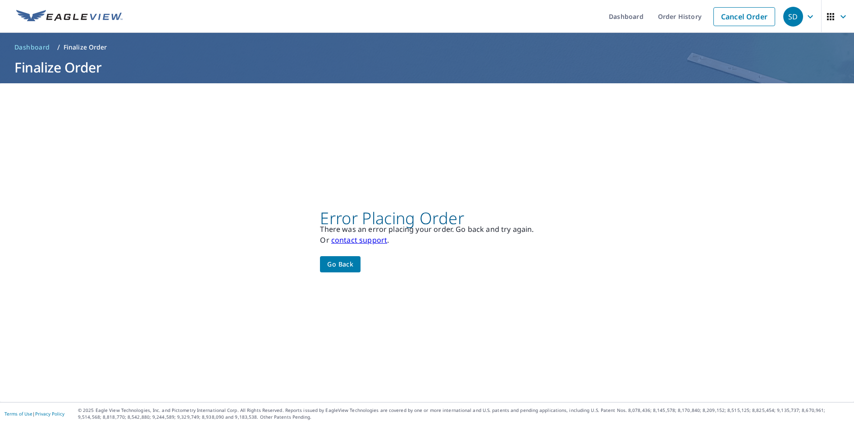
click at [316, 269] on div "Error Placing Order There was an error placing your order. Go back and try agai…" at bounding box center [427, 242] width 854 height 319
click at [346, 247] on div "Error Placing Order There was an error placing your order. Go back and try agai…" at bounding box center [427, 243] width 214 height 60
click at [347, 243] on link "contact support" at bounding box center [359, 240] width 56 height 10
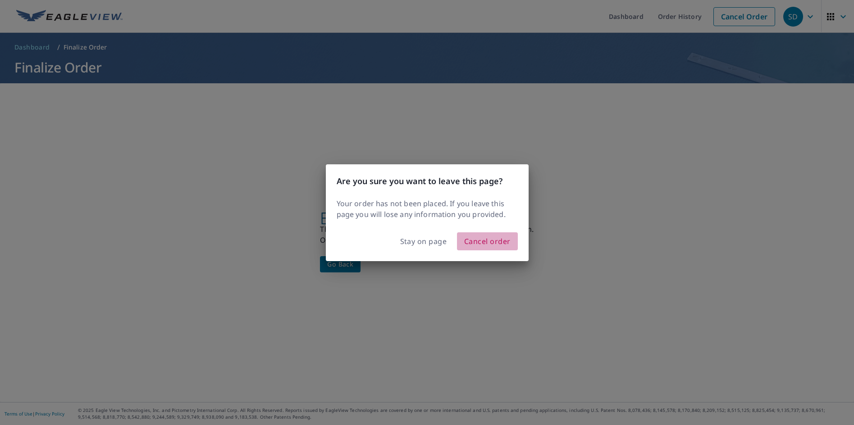
click at [505, 239] on span "Cancel order" at bounding box center [487, 241] width 46 height 13
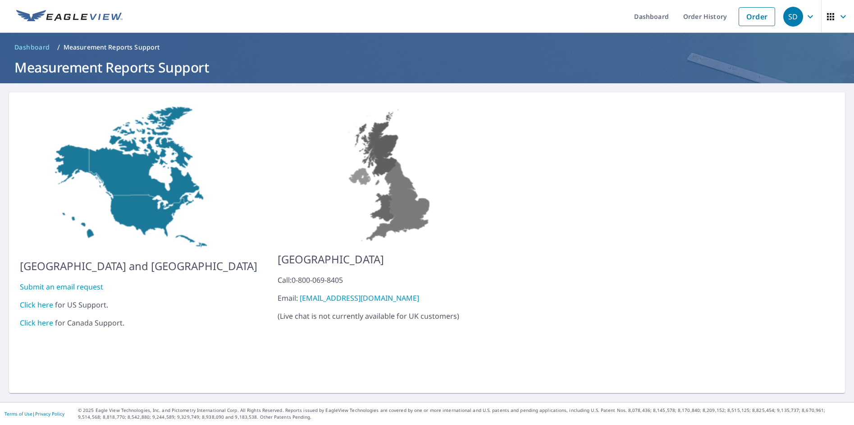
click at [43, 300] on link "Click here" at bounding box center [36, 305] width 33 height 10
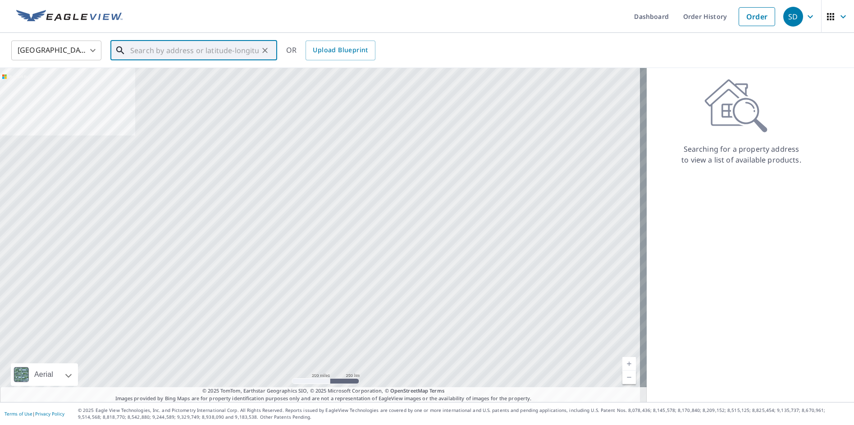
click at [164, 54] on input "text" at bounding box center [194, 50] width 128 height 25
click at [210, 49] on input "text" at bounding box center [194, 50] width 128 height 25
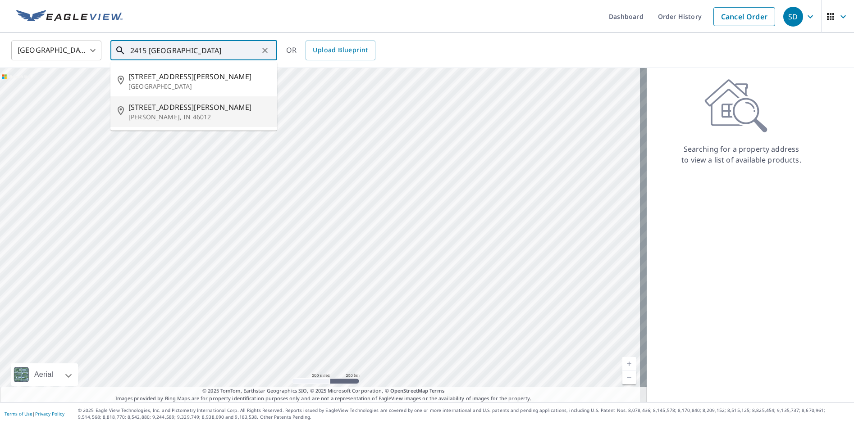
click at [142, 109] on span "[STREET_ADDRESS][PERSON_NAME]" at bounding box center [198, 107] width 141 height 11
type input "[STREET_ADDRESS][PERSON_NAME]"
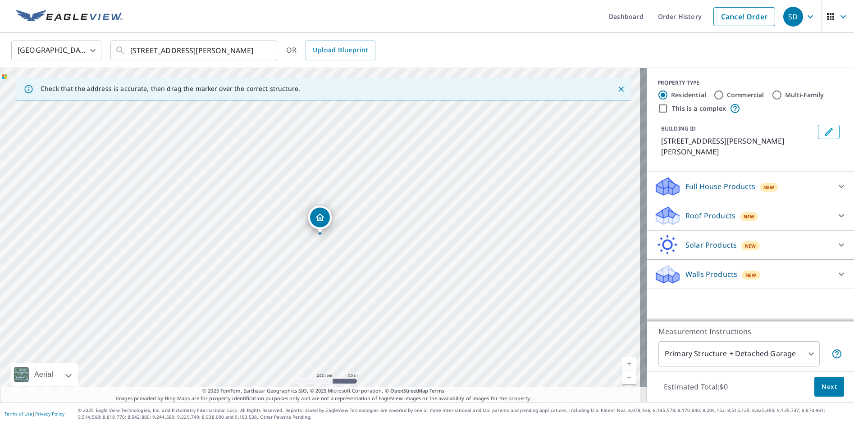
drag, startPoint x: 321, startPoint y: 221, endPoint x: 285, endPoint y: 223, distance: 36.1
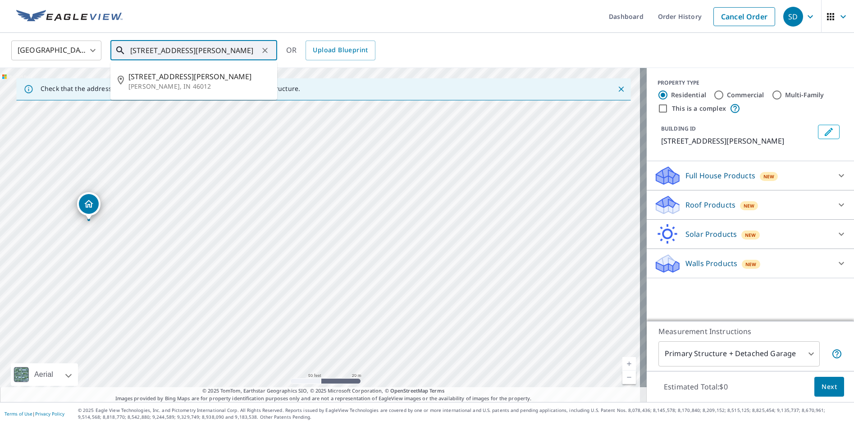
click at [182, 51] on input "[STREET_ADDRESS][PERSON_NAME]" at bounding box center [194, 50] width 128 height 25
click at [169, 79] on span "[STREET_ADDRESS][PERSON_NAME]" at bounding box center [198, 76] width 141 height 11
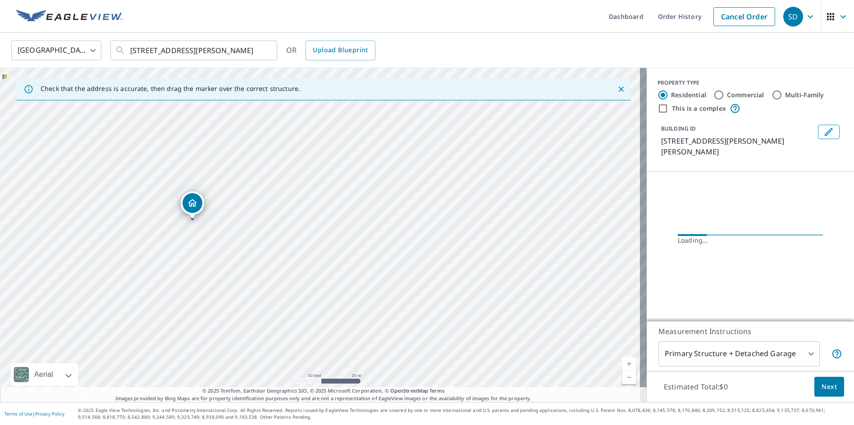
drag, startPoint x: 315, startPoint y: 220, endPoint x: 187, endPoint y: 206, distance: 128.3
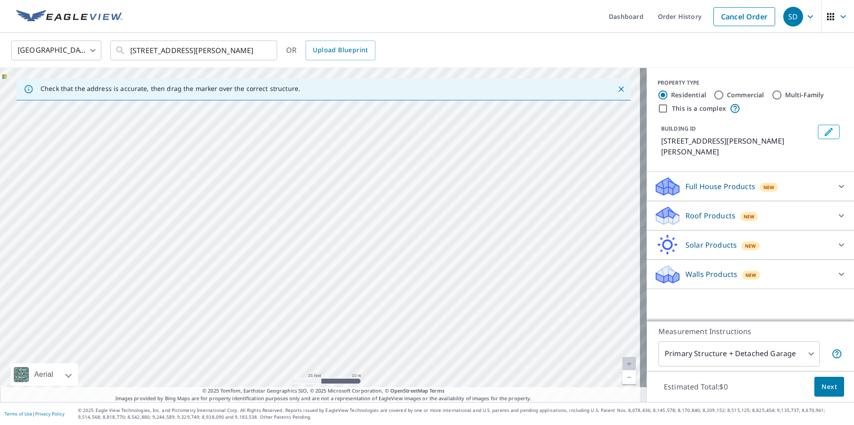
drag, startPoint x: 91, startPoint y: 213, endPoint x: 361, endPoint y: 384, distance: 319.6
click at [361, 388] on div "Check that the address is accurate, then drag the marker over the correct struc…" at bounding box center [323, 235] width 647 height 334
click at [626, 379] on link "Current Level 20, Zoom Out" at bounding box center [629, 378] width 14 height 14
click at [626, 379] on link "Current Level 19, Zoom Out" at bounding box center [629, 378] width 14 height 14
click at [391, 306] on div "[STREET_ADDRESS][PERSON_NAME]" at bounding box center [323, 235] width 647 height 334
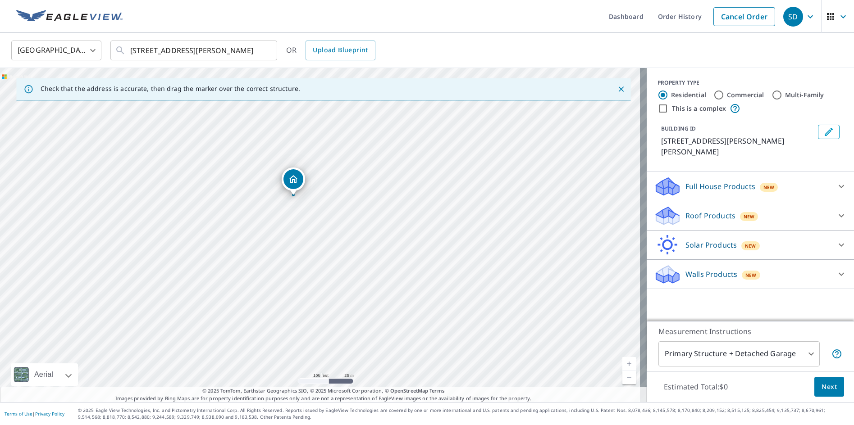
drag, startPoint x: 306, startPoint y: 181, endPoint x: 360, endPoint y: 263, distance: 98.2
click at [360, 263] on div "[STREET_ADDRESS][PERSON_NAME]" at bounding box center [323, 235] width 647 height 334
drag, startPoint x: 457, startPoint y: 186, endPoint x: 452, endPoint y: 227, distance: 40.8
click at [452, 227] on div "[STREET_ADDRESS][PERSON_NAME]" at bounding box center [323, 235] width 647 height 334
click at [713, 98] on input "Commercial" at bounding box center [718, 95] width 11 height 11
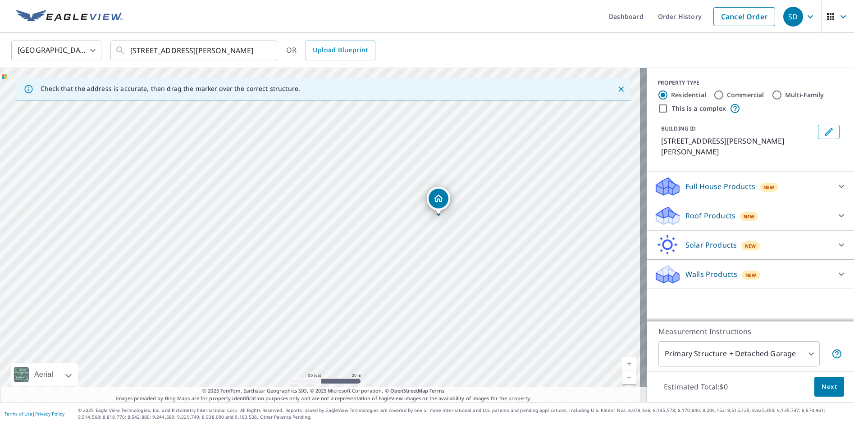
radio input "true"
type input "4"
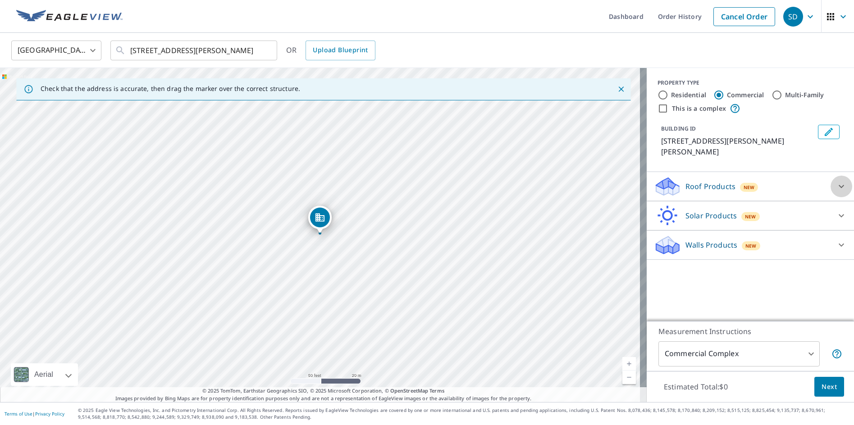
click at [836, 181] on icon at bounding box center [841, 186] width 11 height 11
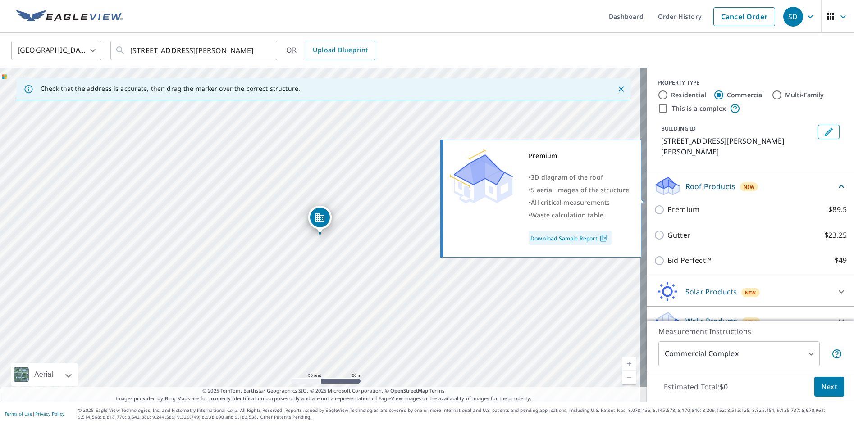
click at [655, 205] on input "Premium $89.5" at bounding box center [661, 210] width 14 height 11
checkbox input "true"
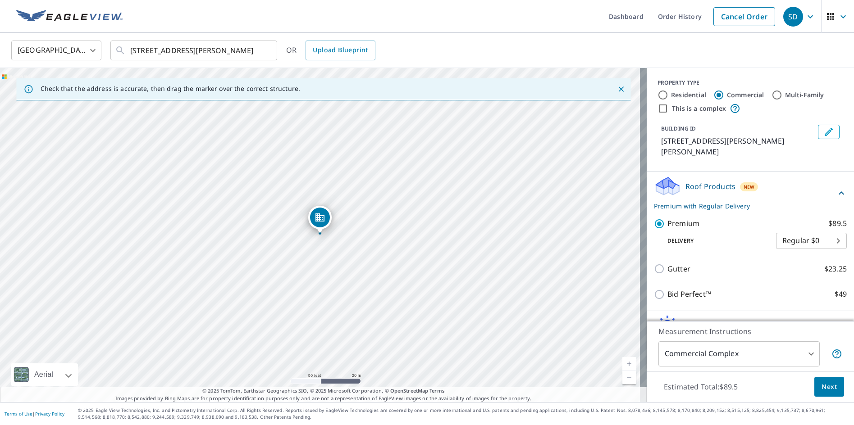
scroll to position [38, 0]
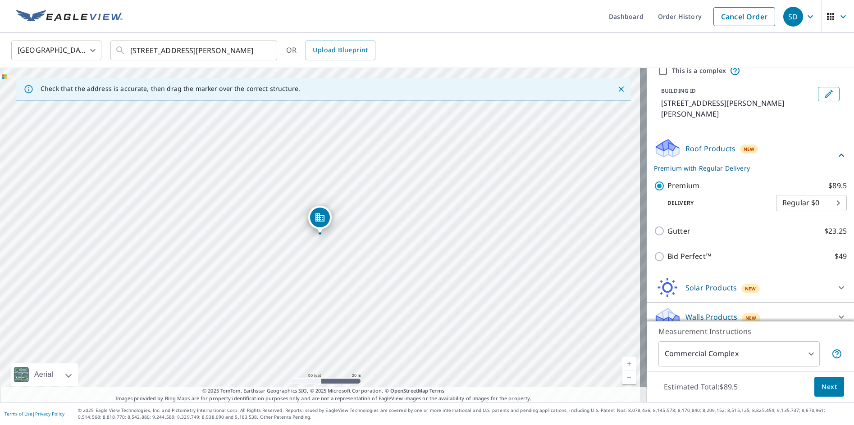
click at [817, 393] on button "Next" at bounding box center [829, 387] width 30 height 20
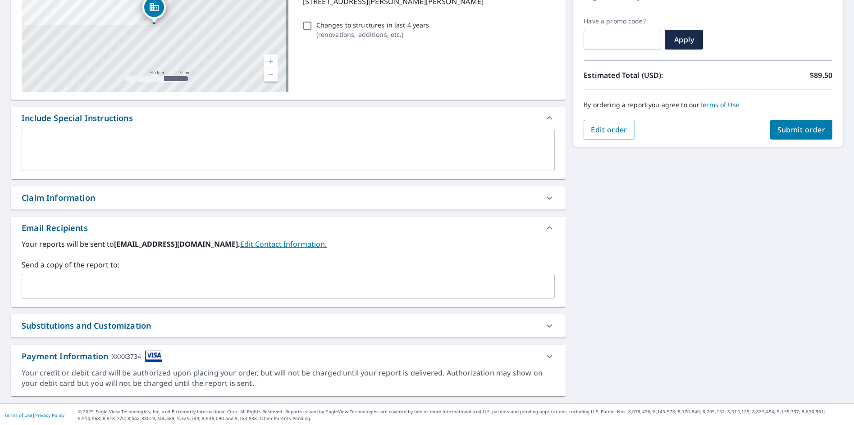
scroll to position [142, 0]
click at [546, 354] on icon at bounding box center [549, 355] width 11 height 11
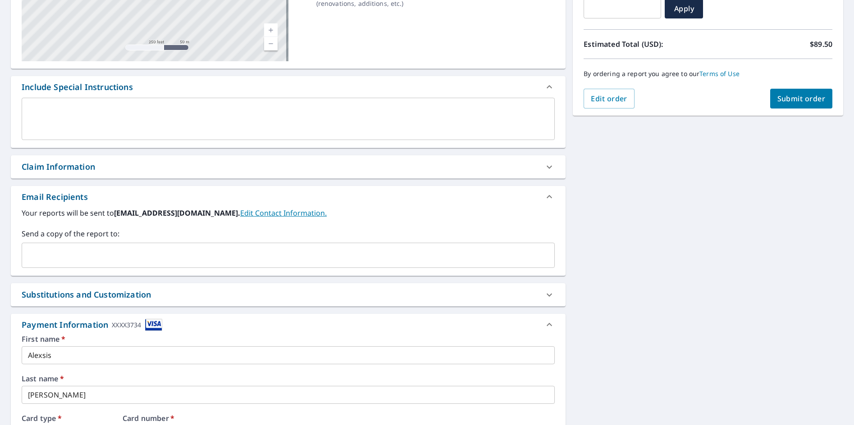
scroll to position [25, 0]
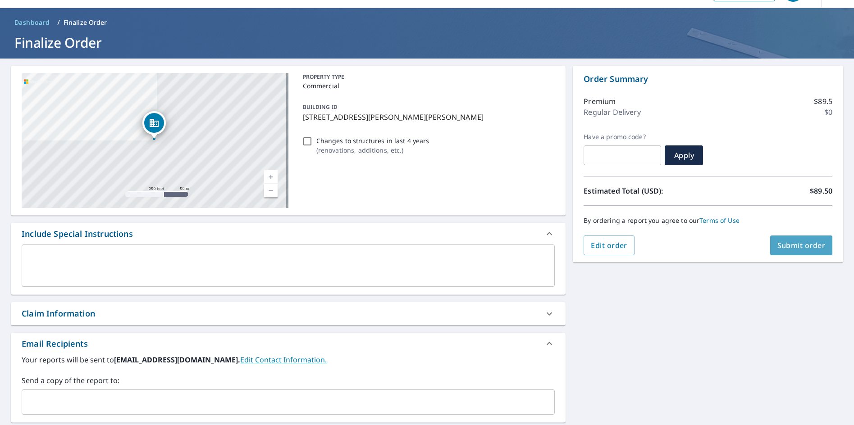
click at [793, 244] on span "Submit order" at bounding box center [801, 246] width 48 height 10
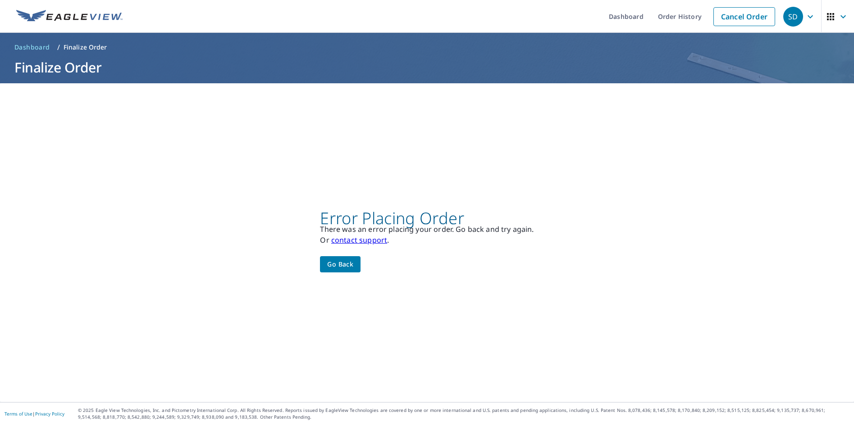
scroll to position [0, 0]
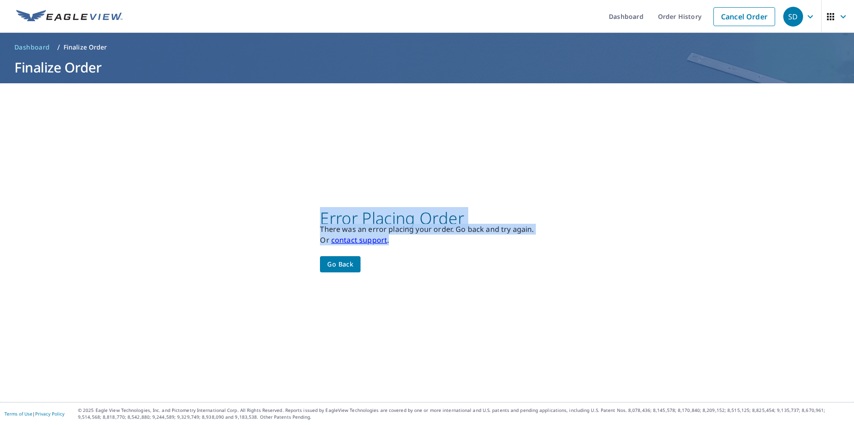
drag, startPoint x: 315, startPoint y: 214, endPoint x: 570, endPoint y: 238, distance: 257.0
click at [564, 242] on div "Error Placing Order There was an error placing your order. Go back and try agai…" at bounding box center [427, 242] width 854 height 319
copy div "Error Placing Order There was an error placing your order. Go back and try agai…"
click at [363, 242] on link "contact support" at bounding box center [359, 240] width 56 height 10
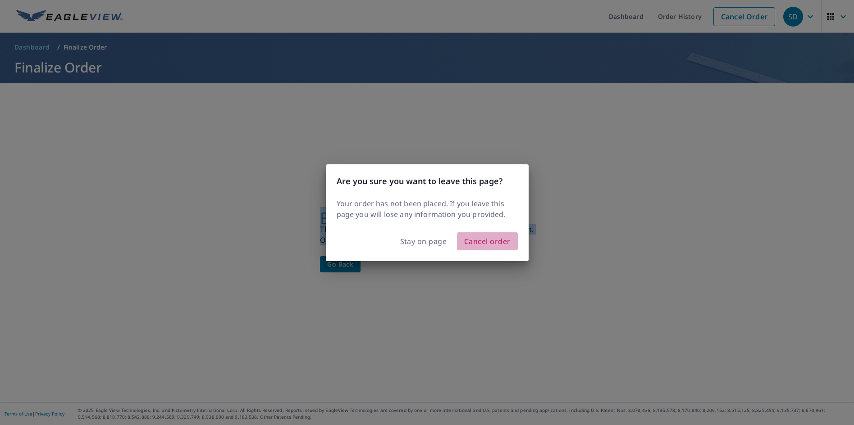
click at [492, 242] on span "Cancel order" at bounding box center [487, 241] width 46 height 13
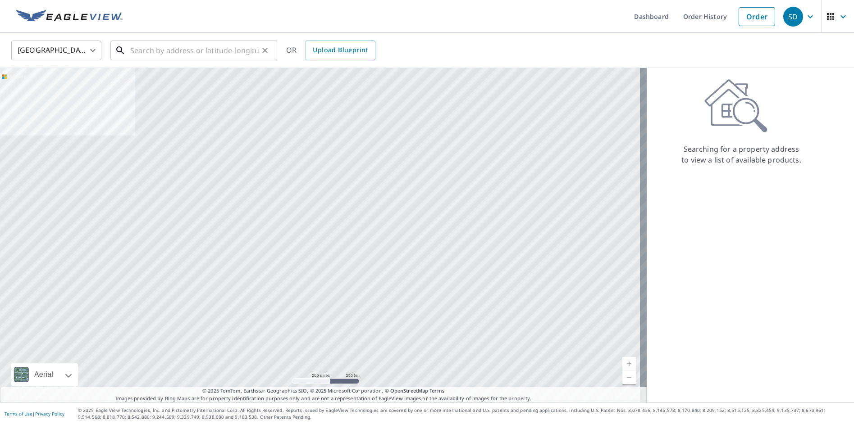
click at [167, 44] on input "text" at bounding box center [194, 50] width 128 height 25
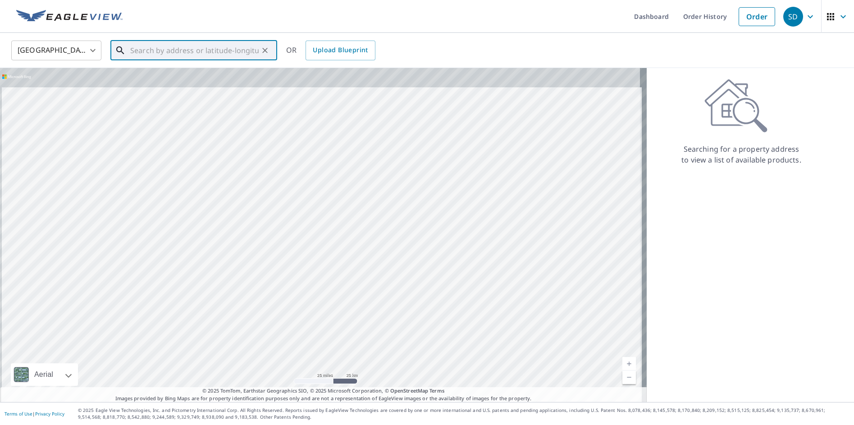
drag, startPoint x: 466, startPoint y: 177, endPoint x: 462, endPoint y: 219, distance: 42.6
click at [462, 219] on div at bounding box center [323, 235] width 647 height 334
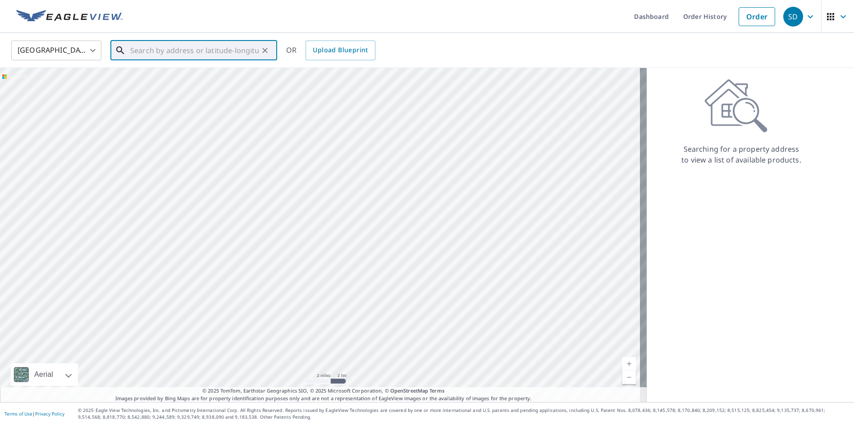
drag, startPoint x: 453, startPoint y: 188, endPoint x: 450, endPoint y: 215, distance: 27.2
click at [450, 215] on div at bounding box center [323, 235] width 647 height 334
drag, startPoint x: 376, startPoint y: 119, endPoint x: 406, endPoint y: 196, distance: 82.3
click at [406, 198] on div at bounding box center [323, 235] width 647 height 334
drag, startPoint x: 454, startPoint y: 119, endPoint x: 441, endPoint y: 313, distance: 194.2
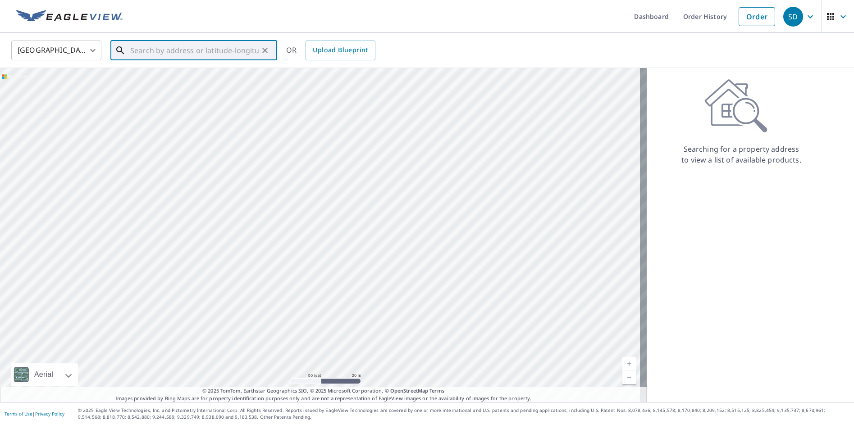
click at [439, 327] on div at bounding box center [323, 235] width 647 height 334
drag, startPoint x: 481, startPoint y: 134, endPoint x: 453, endPoint y: 165, distance: 42.1
click at [453, 165] on div at bounding box center [323, 235] width 647 height 334
click at [419, 197] on div at bounding box center [323, 235] width 647 height 334
drag, startPoint x: 231, startPoint y: 230, endPoint x: 420, endPoint y: 209, distance: 190.4
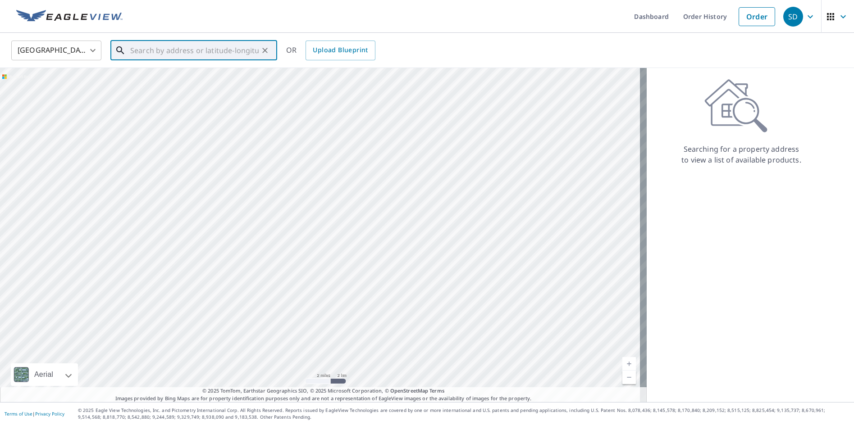
click at [420, 209] on div at bounding box center [323, 235] width 647 height 334
drag, startPoint x: 335, startPoint y: 294, endPoint x: 369, endPoint y: 290, distance: 34.0
click at [369, 290] on div at bounding box center [323, 235] width 647 height 334
drag, startPoint x: 216, startPoint y: 277, endPoint x: 134, endPoint y: 207, distance: 107.8
click at [134, 207] on div at bounding box center [323, 235] width 647 height 334
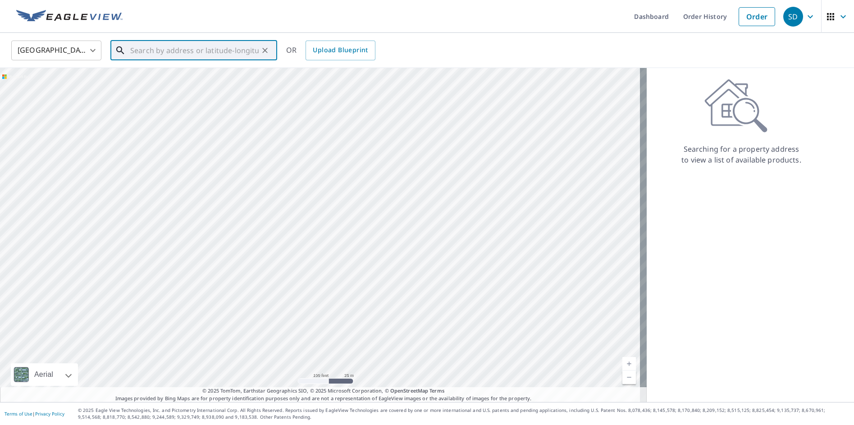
drag, startPoint x: 365, startPoint y: 158, endPoint x: 370, endPoint y: 247, distance: 89.4
click at [370, 247] on div at bounding box center [323, 235] width 647 height 334
drag, startPoint x: 317, startPoint y: 160, endPoint x: 328, endPoint y: 353, distance: 194.1
click at [328, 353] on div at bounding box center [323, 235] width 647 height 334
click at [175, 50] on input "text" at bounding box center [194, 50] width 128 height 25
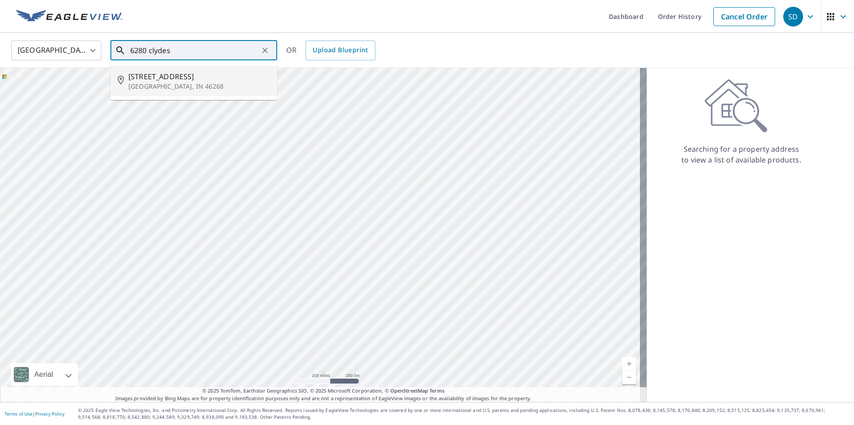
click at [175, 78] on span "[STREET_ADDRESS]" at bounding box center [198, 76] width 141 height 11
type input "[STREET_ADDRESS]"
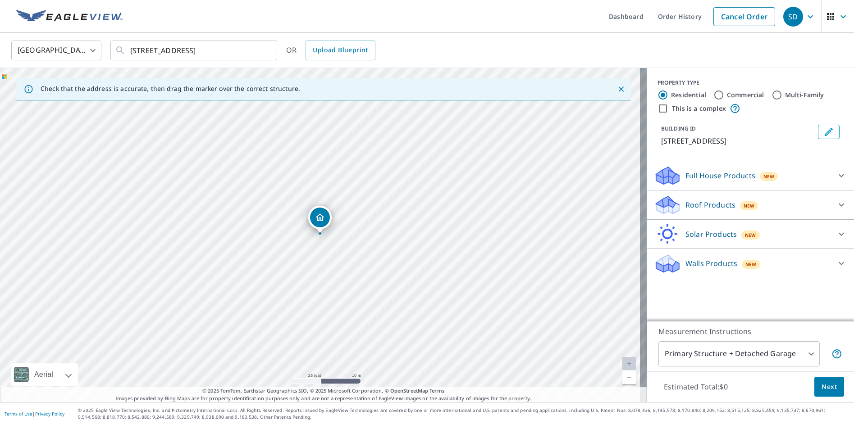
click at [330, 86] on div "Check that the address is accurate, then drag the marker over the correct struc…" at bounding box center [323, 89] width 614 height 22
click at [657, 95] on input "Residential" at bounding box center [662, 95] width 11 height 11
click at [836, 202] on icon at bounding box center [841, 205] width 11 height 11
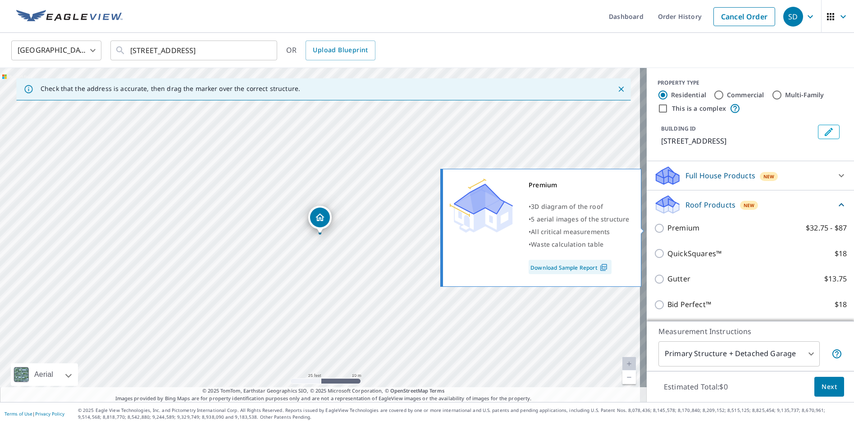
click at [654, 229] on input "Premium $32.75 - $87" at bounding box center [661, 228] width 14 height 11
checkbox input "true"
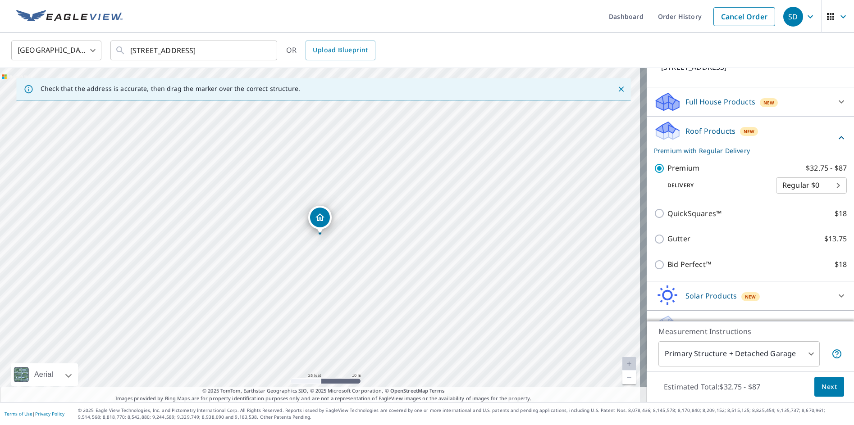
scroll to position [90, 0]
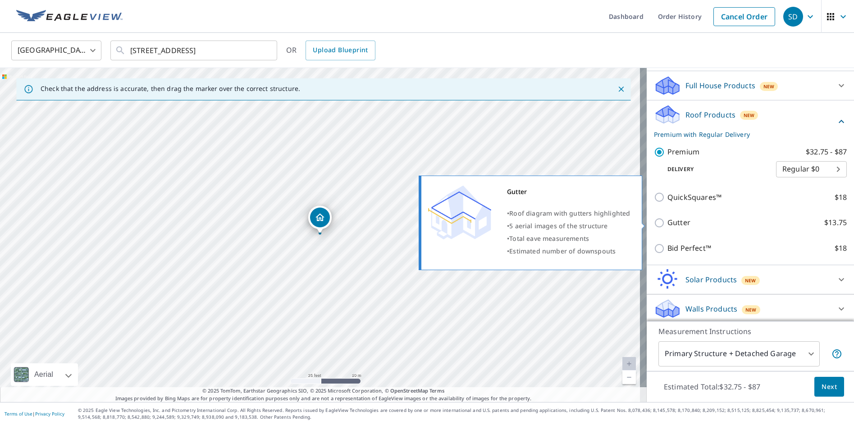
click at [656, 223] on input "Gutter $13.75" at bounding box center [661, 223] width 14 height 11
checkbox input "true"
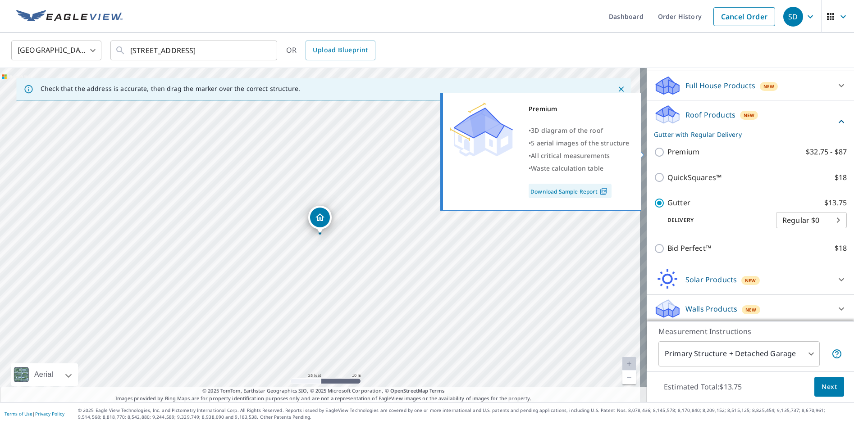
click at [654, 152] on input "Premium $32.75 - $87" at bounding box center [661, 152] width 14 height 11
checkbox input "true"
checkbox input "false"
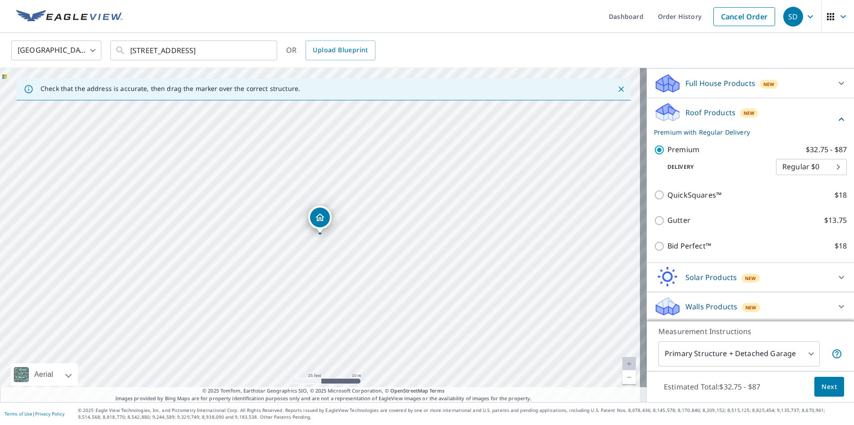
scroll to position [93, 0]
click at [825, 394] on button "Next" at bounding box center [829, 387] width 30 height 20
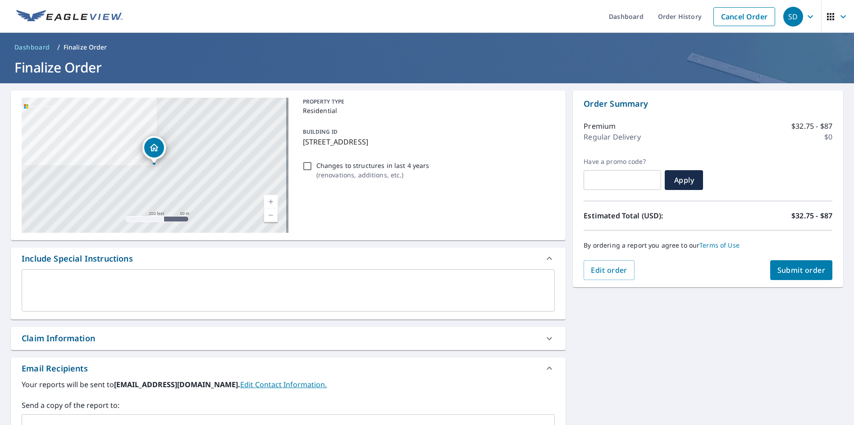
click at [812, 276] on button "Submit order" at bounding box center [801, 270] width 63 height 20
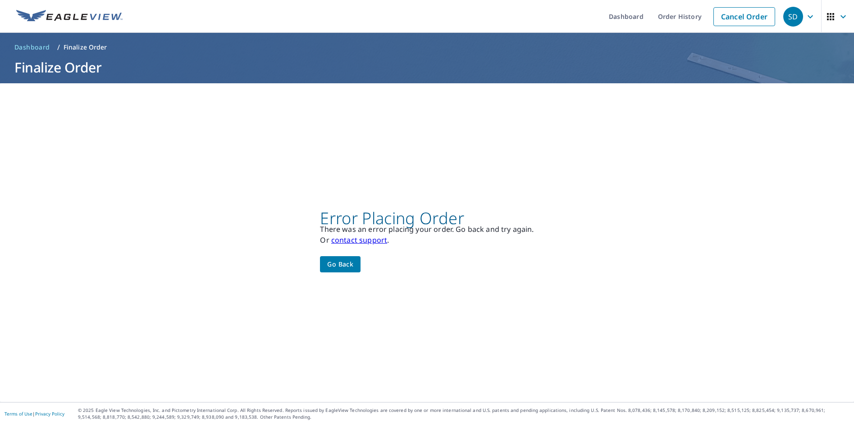
drag, startPoint x: 371, startPoint y: 123, endPoint x: 661, endPoint y: 210, distance: 303.4
drag, startPoint x: 661, startPoint y: 210, endPoint x: 234, endPoint y: 78, distance: 447.1
click at [234, 78] on header "Dashboard / Finalize Order Finalize Order" at bounding box center [427, 58] width 854 height 50
drag, startPoint x: 0, startPoint y: 5, endPoint x: 53, endPoint y: 34, distance: 60.5
click at [53, 34] on div "Dashboard Order History Cancel Order SD Dashboard / Finalize Order Finalize Ord…" at bounding box center [427, 212] width 854 height 425
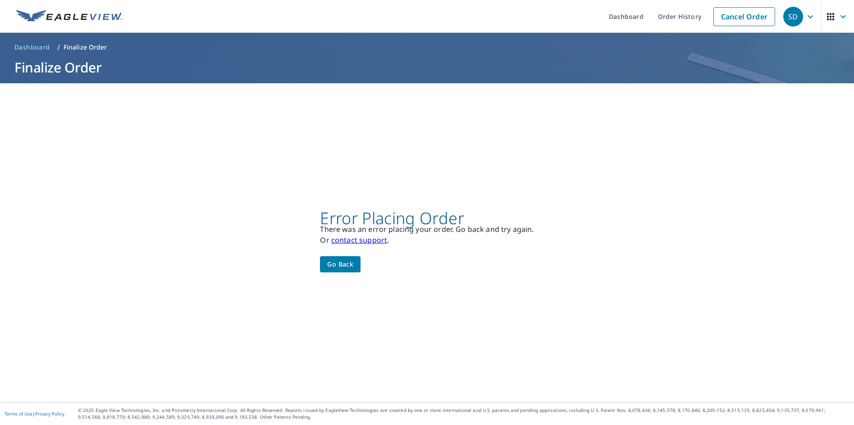
click at [4, 6] on header "Dashboard Order History Cancel Order SD" at bounding box center [427, 16] width 854 height 33
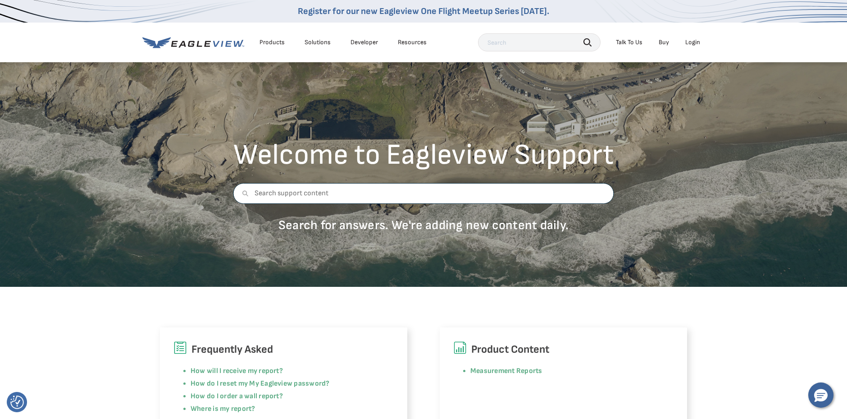
click at [281, 196] on input "text" at bounding box center [423, 193] width 381 height 21
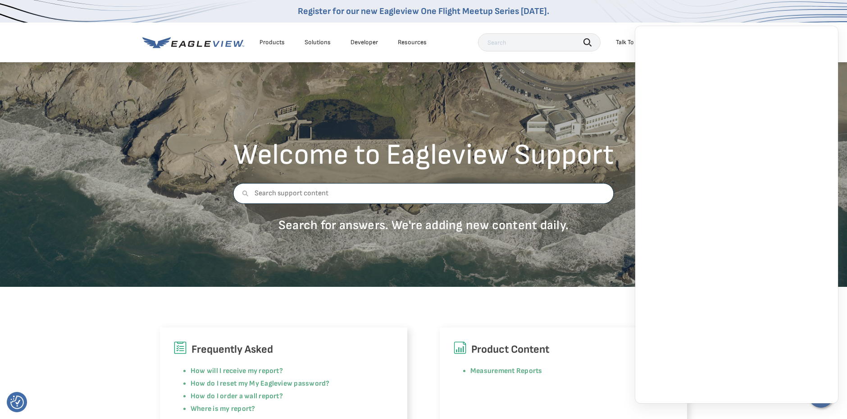
click at [308, 199] on input "text" at bounding box center [423, 193] width 381 height 21
paste input "Error Placing Order There was an error placing your order. Go back and try agai…"
click at [254, 190] on input "Error Placing Order There was an error placing your order. Go back and try agai…" at bounding box center [423, 193] width 381 height 21
click at [387, 193] on input "this is what im getting when placing a ordeer. Error Placing Order There was an…" at bounding box center [423, 193] width 381 height 21
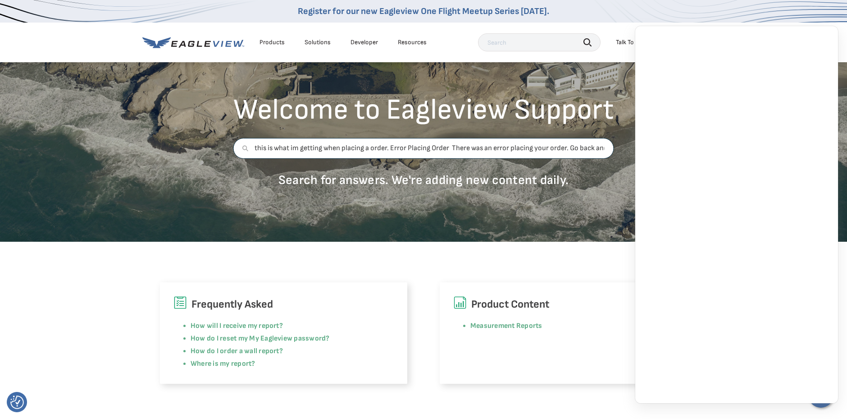
type input "this is what im getting when placing a order. Error Placing Order There was an …"
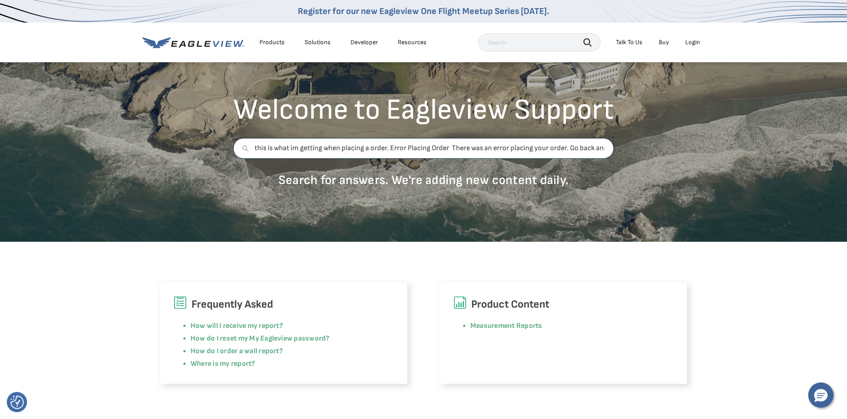
click at [607, 150] on input "this is what im getting when placing a order. Error Placing Order There was an …" at bounding box center [423, 148] width 381 height 21
click at [598, 147] on input "this is what im getting when placing a order. Error Placing Order There was an …" at bounding box center [423, 148] width 381 height 21
drag, startPoint x: 598, startPoint y: 147, endPoint x: 906, endPoint y: 162, distance: 308.1
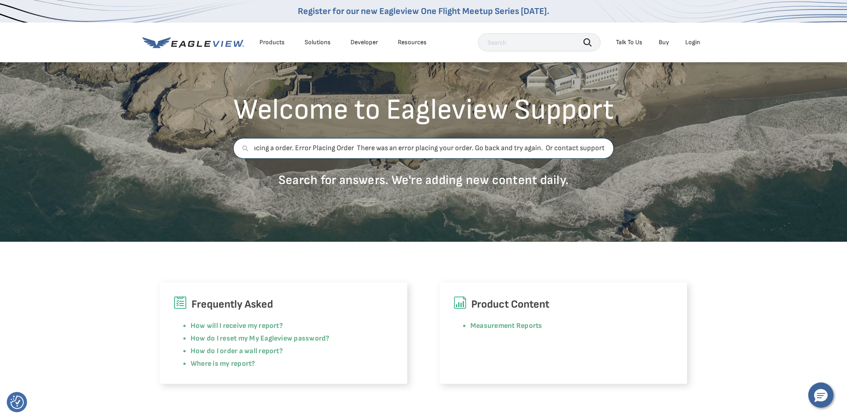
click at [602, 150] on input "this is what im getting when placing a order. Error Placing Order There was an …" at bounding box center [423, 148] width 381 height 21
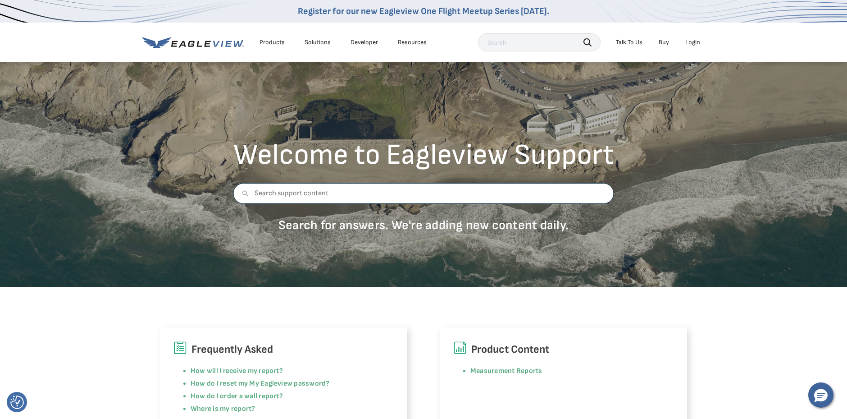
click at [303, 193] on input "text" at bounding box center [423, 193] width 381 height 21
type input "i cant i get my eagle view after i put in all my info?"
click at [827, 401] on icon "Hello, have a question? Let’s chat." at bounding box center [821, 396] width 14 height 14
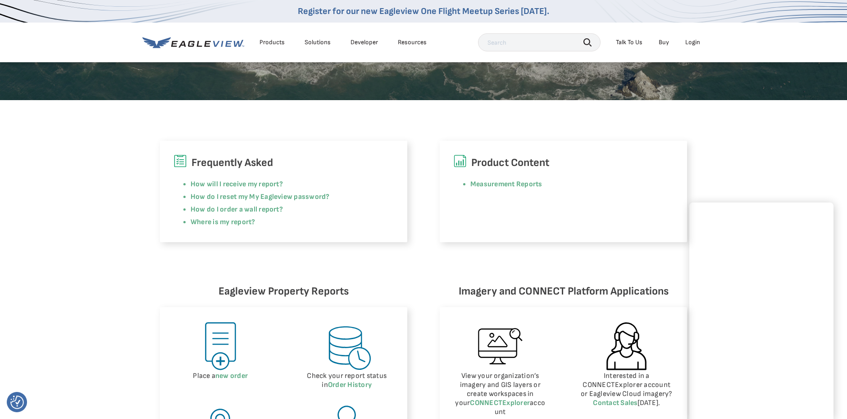
scroll to position [45, 0]
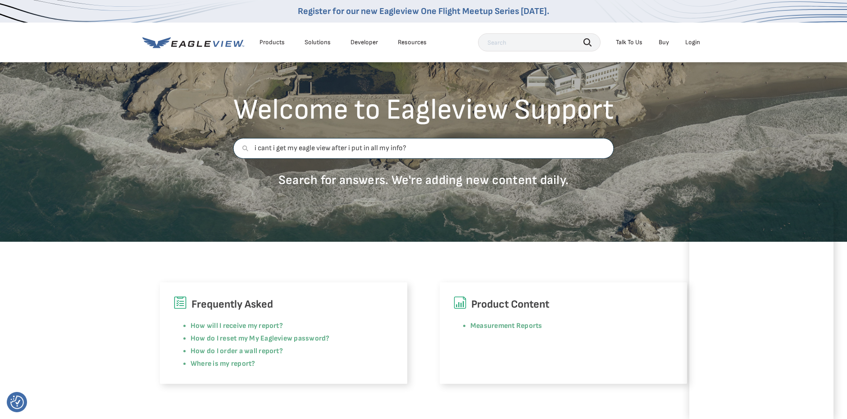
drag, startPoint x: 422, startPoint y: 146, endPoint x: 71, endPoint y: 147, distance: 351.0
click at [69, 147] on div "Welcome to Eagleview Support i cant i get my eagle view after i put in all my i…" at bounding box center [423, 128] width 847 height 225
paste input "Error Placing Order There was an error placing your order. Go back and try agai…"
drag, startPoint x: 255, startPoint y: 146, endPoint x: 794, endPoint y: 155, distance: 539.0
click at [794, 155] on div "Welcome to Eagleview Support Error Placing Order There was an error placing you…" at bounding box center [423, 128] width 847 height 225
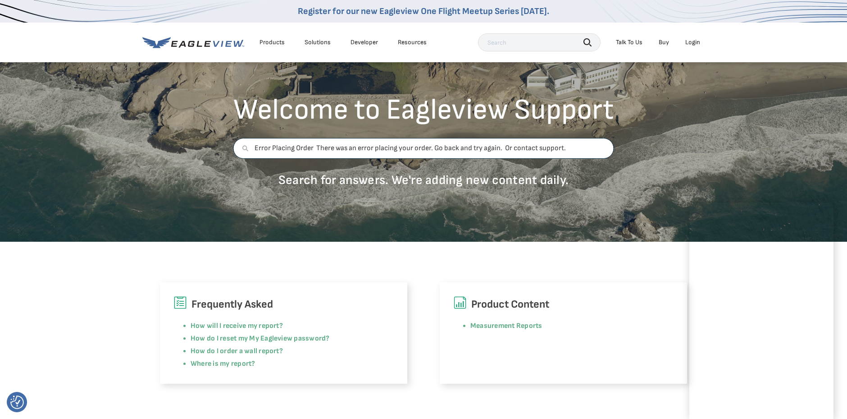
type input "Error Placing Order There was an error placing your order. Go back and try agai…"
drag, startPoint x: 695, startPoint y: 357, endPoint x: 670, endPoint y: 401, distance: 50.4
click at [693, 42] on div "Login" at bounding box center [692, 42] width 15 height 8
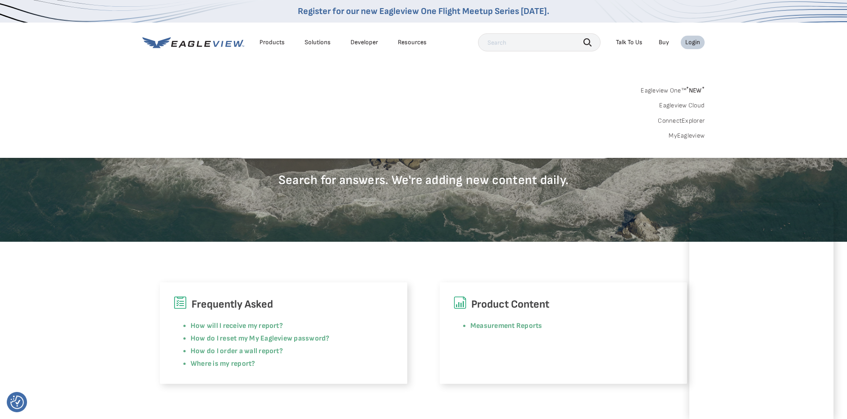
click at [695, 136] on link "MyEagleview" at bounding box center [687, 136] width 36 height 8
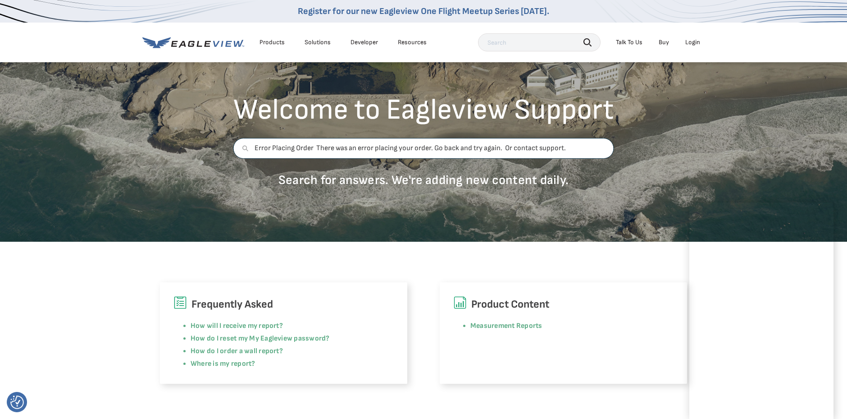
drag, startPoint x: 377, startPoint y: 142, endPoint x: 346, endPoint y: 123, distance: 37.3
click at [346, 123] on div "Welcome to Eagleview Support Error Placing Order There was an error placing you…" at bounding box center [424, 145] width 394 height 99
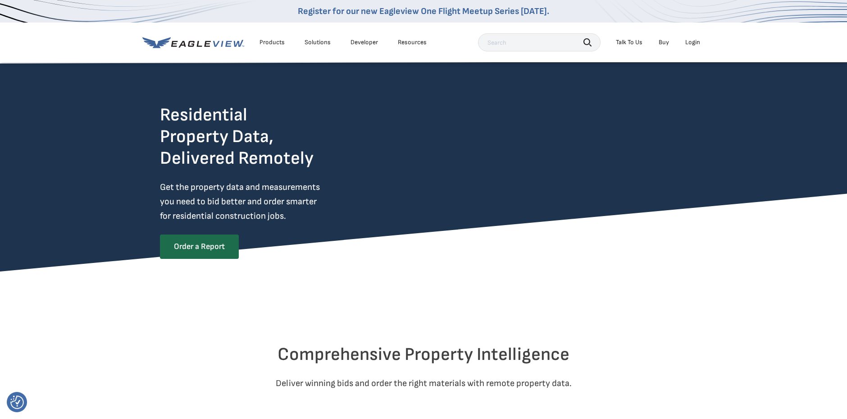
click at [691, 41] on div "Login" at bounding box center [692, 42] width 15 height 8
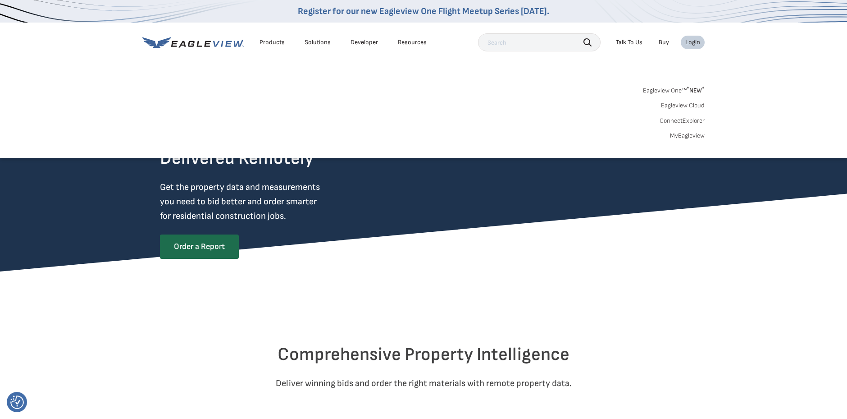
click at [698, 138] on link "MyEagleview" at bounding box center [687, 136] width 35 height 8
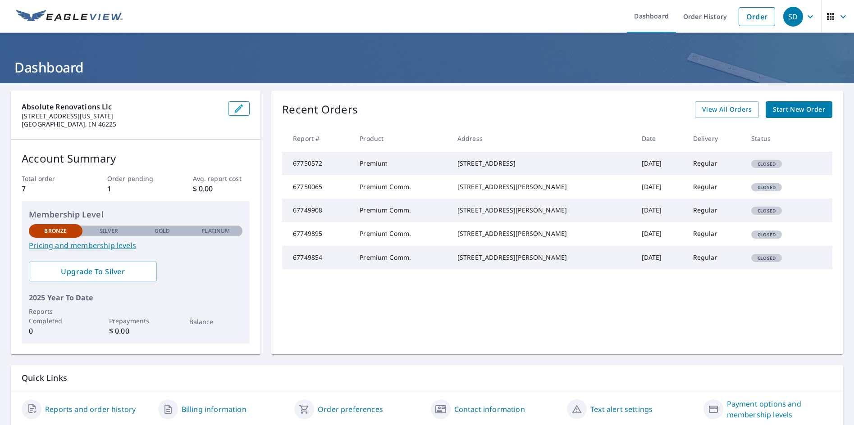
click at [437, 168] on td "Premium" at bounding box center [401, 163] width 98 height 23
click at [707, 175] on td "Regular" at bounding box center [715, 163] width 58 height 23
click at [794, 112] on span "Start New Order" at bounding box center [799, 109] width 52 height 11
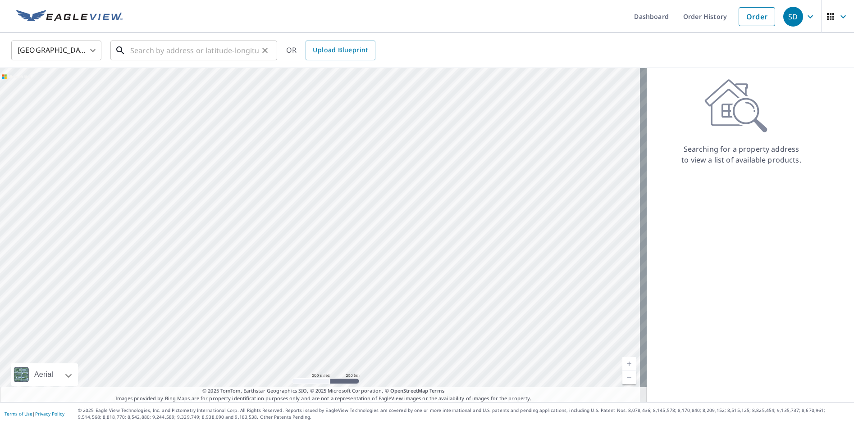
click at [133, 54] on input "text" at bounding box center [194, 50] width 128 height 25
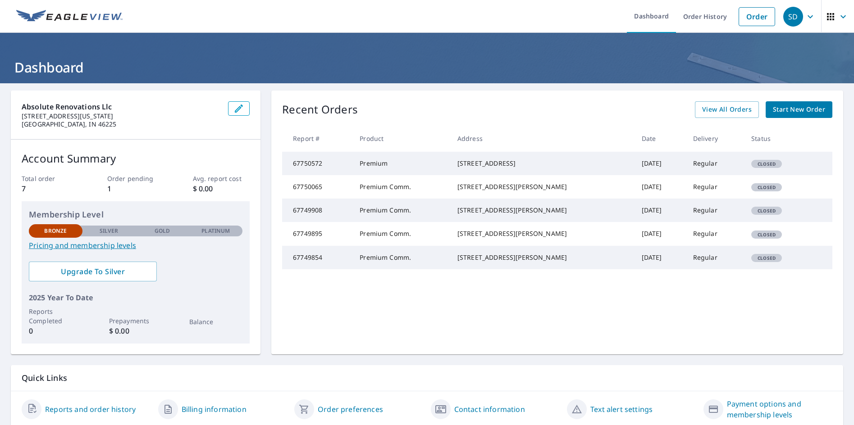
drag, startPoint x: 466, startPoint y: 163, endPoint x: 506, endPoint y: 171, distance: 41.0
click at [547, 168] on div "[STREET_ADDRESS]" at bounding box center [542, 163] width 170 height 9
copy div "[STREET_ADDRESS]"
click at [811, 114] on span "Start New Order" at bounding box center [799, 109] width 52 height 11
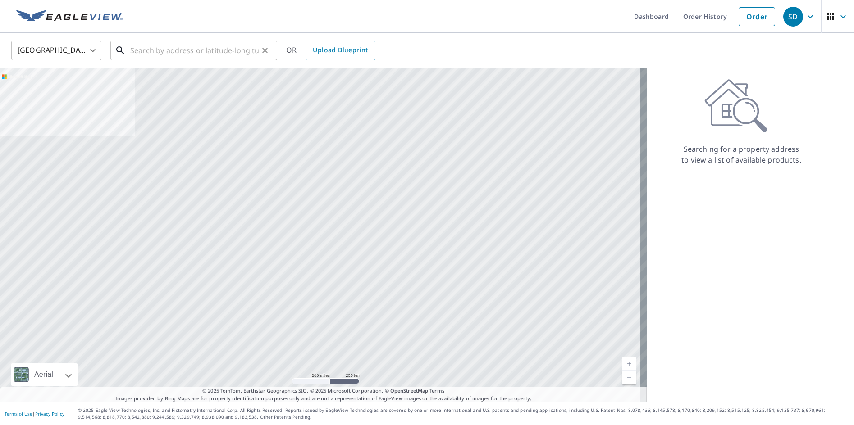
click at [176, 48] on input "text" at bounding box center [194, 50] width 128 height 25
paste input "[STREET_ADDRESS]"
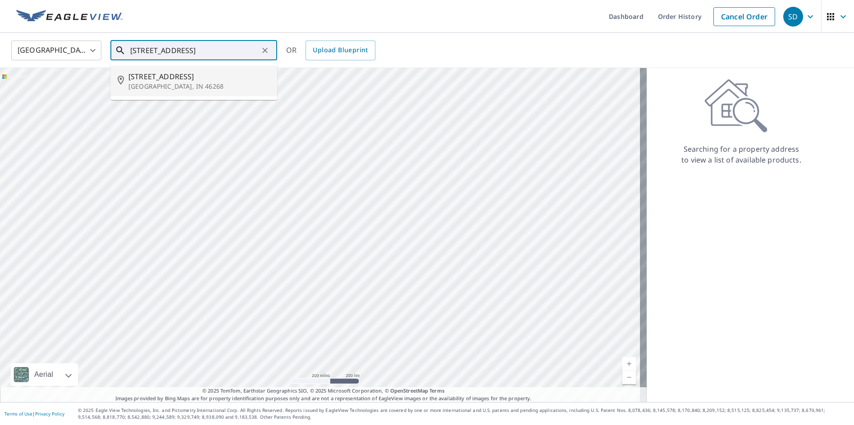
click at [153, 78] on span "[STREET_ADDRESS]" at bounding box center [198, 76] width 141 height 11
type input "[STREET_ADDRESS]"
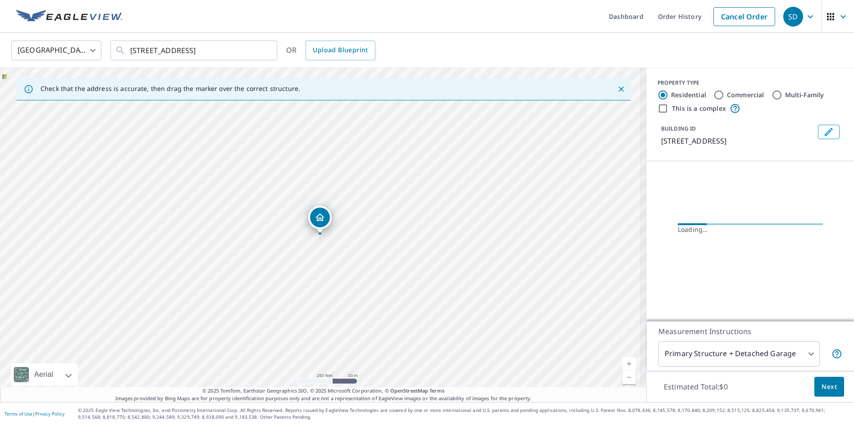
scroll to position [0, 0]
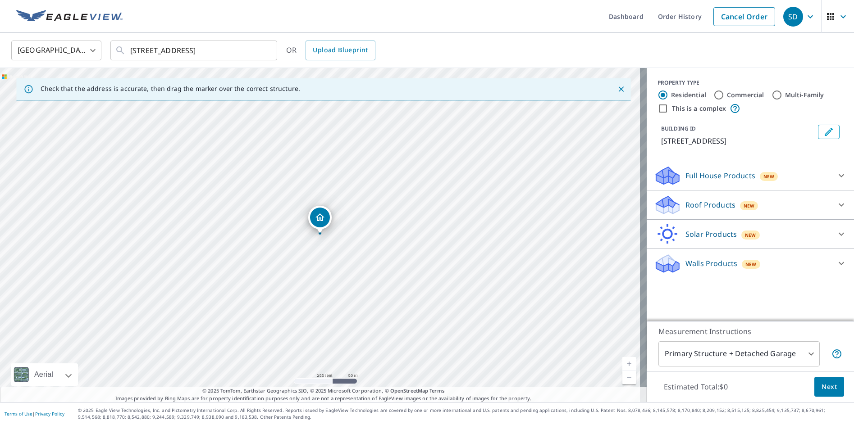
click at [673, 205] on icon at bounding box center [676, 208] width 6 height 10
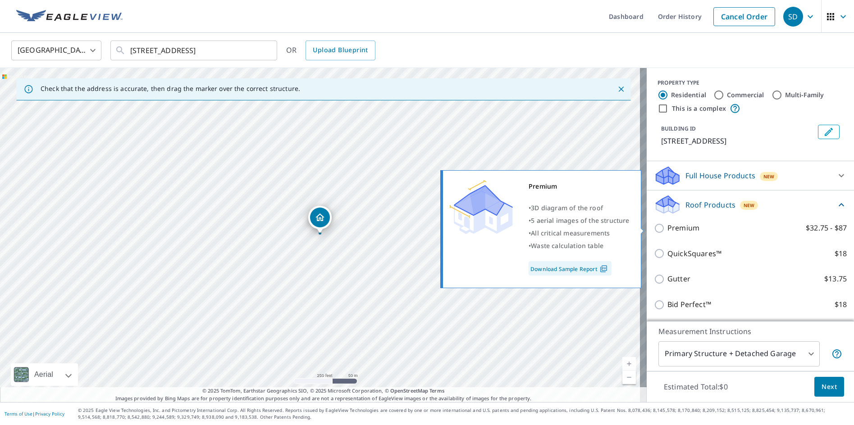
click at [654, 226] on input "Premium $32.75 - $87" at bounding box center [661, 228] width 14 height 11
checkbox input "true"
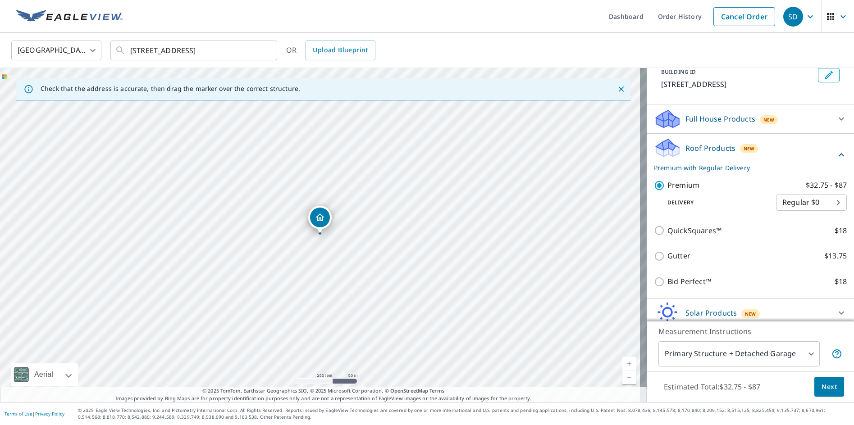
scroll to position [93, 0]
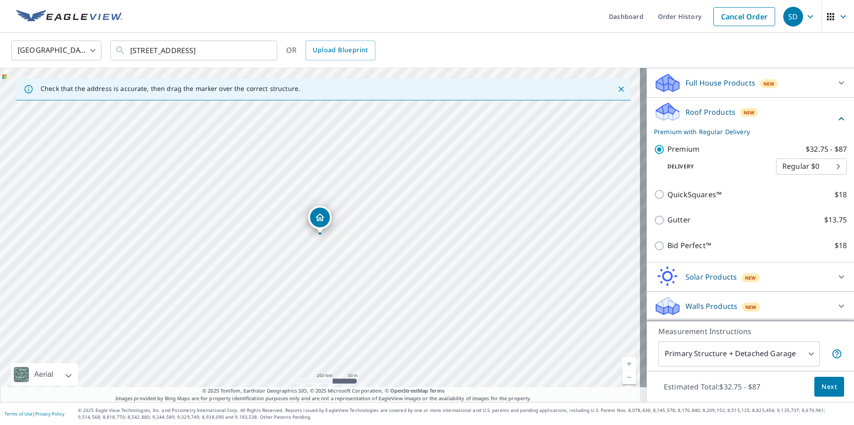
click at [823, 391] on span "Next" at bounding box center [828, 387] width 15 height 11
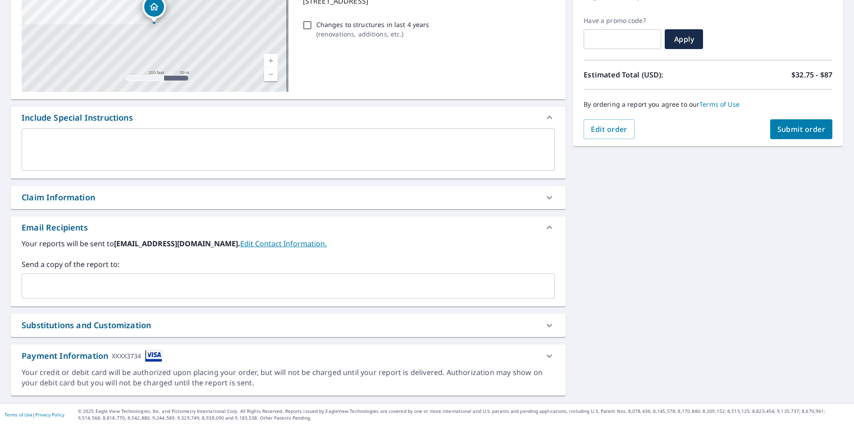
scroll to position [142, 0]
click at [809, 130] on span "Submit order" at bounding box center [801, 128] width 48 height 10
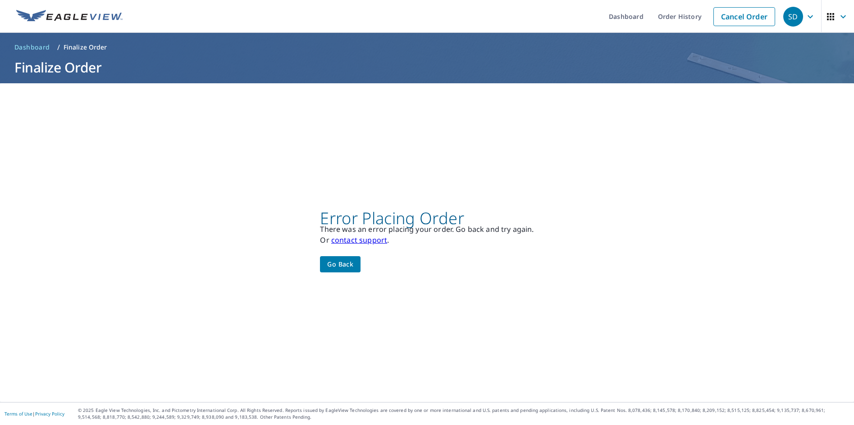
scroll to position [0, 0]
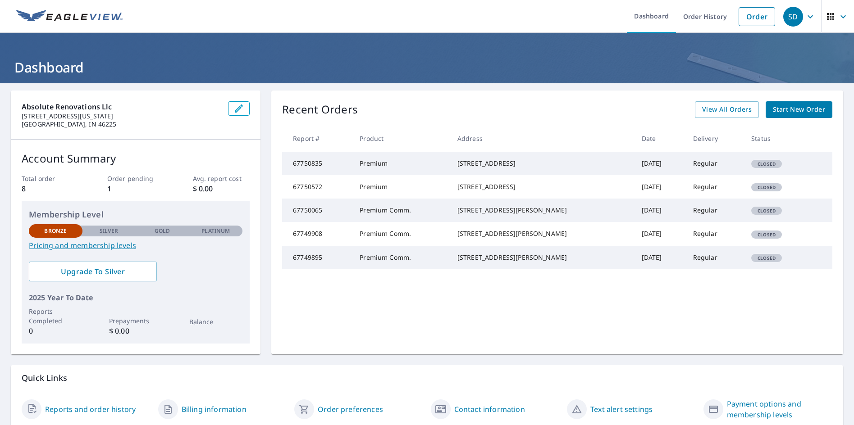
drag, startPoint x: 803, startPoint y: 295, endPoint x: 808, endPoint y: 300, distance: 7.3
click at [808, 269] on tr "67749895 Premium Comm. [STREET_ADDRESS][PERSON_NAME] [DATE] Regular Closed" at bounding box center [557, 257] width 550 height 23
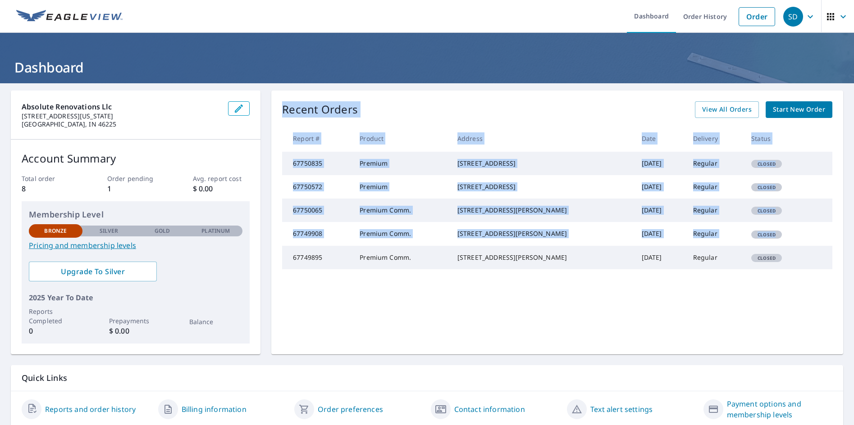
drag, startPoint x: 809, startPoint y: 302, endPoint x: 365, endPoint y: 343, distance: 446.2
click at [364, 344] on div "Recent Orders View All Orders Start New Order Report # Product Address Date Del…" at bounding box center [557, 223] width 572 height 264
click at [365, 343] on div "Recent Orders View All Orders Start New Order Report # Product Address Date Del…" at bounding box center [557, 223] width 572 height 264
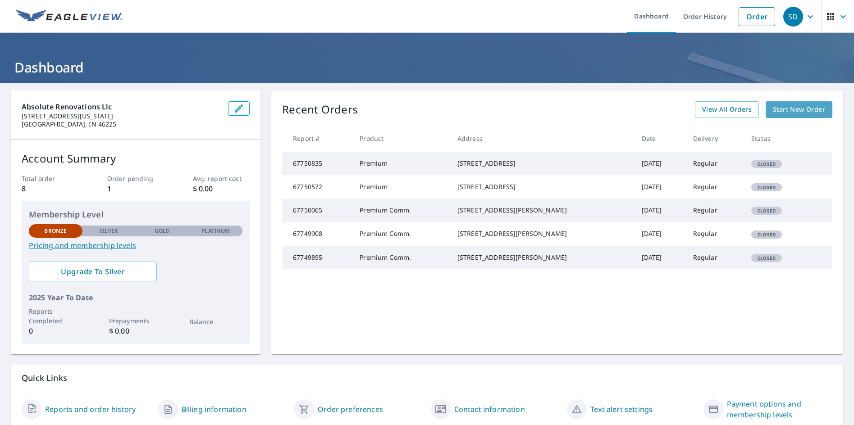
click at [812, 113] on span "Start New Order" at bounding box center [799, 109] width 52 height 11
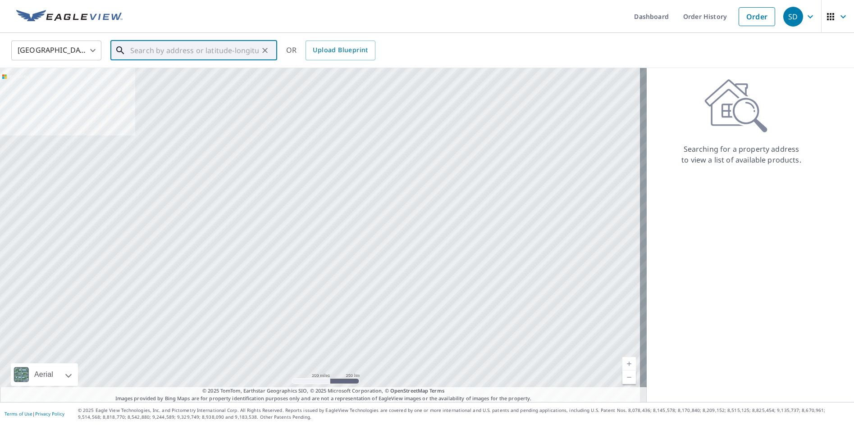
paste input "[STREET_ADDRESS]"
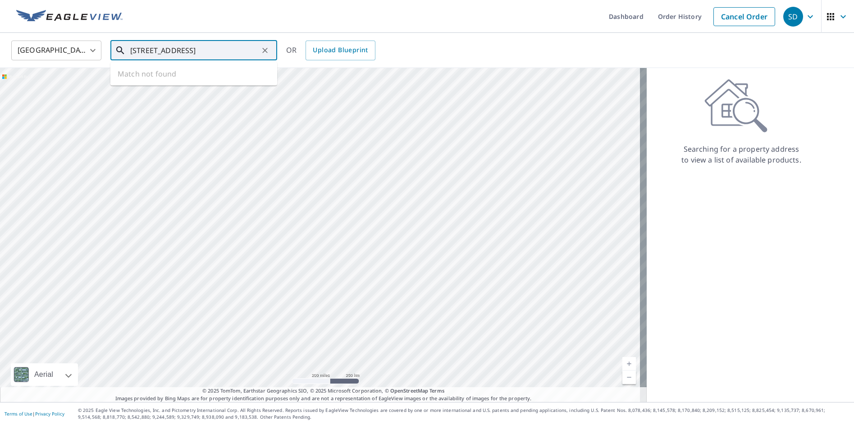
scroll to position [0, 3]
click at [159, 75] on span "[STREET_ADDRESS]" at bounding box center [198, 76] width 141 height 11
type input "[STREET_ADDRESS]"
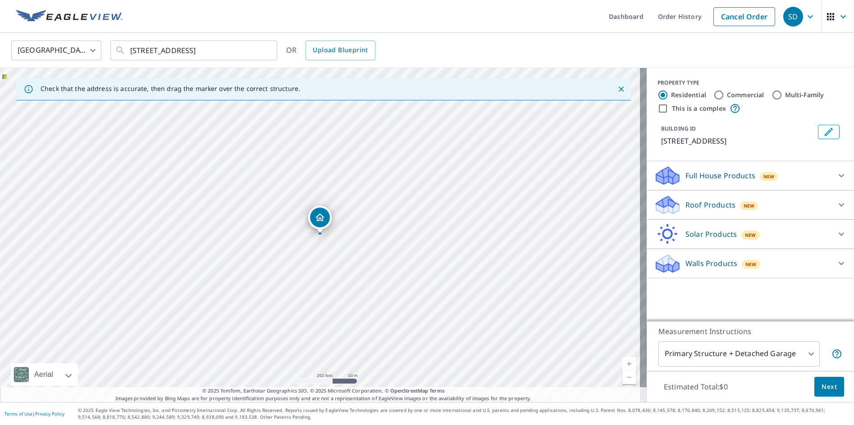
click at [687, 212] on div "Roof Products New" at bounding box center [742, 205] width 177 height 21
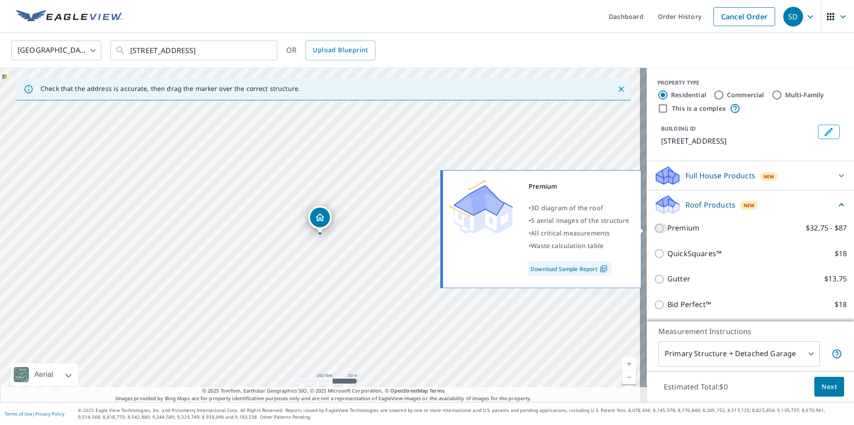
click at [654, 231] on input "Premium $32.75 - $87" at bounding box center [661, 228] width 14 height 11
checkbox input "true"
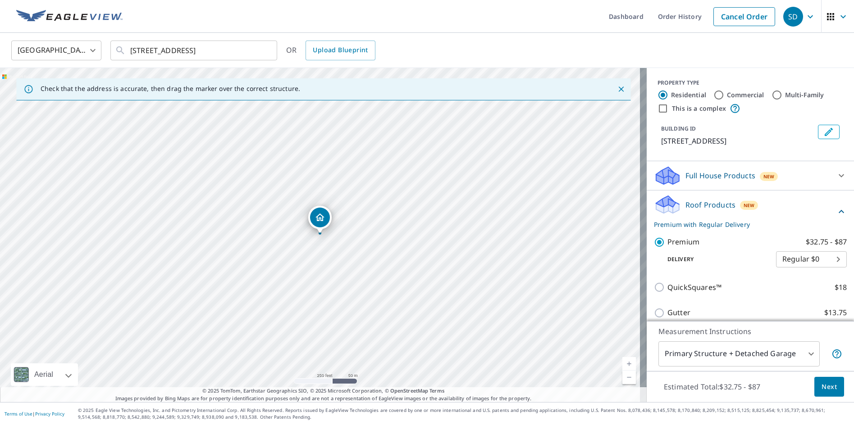
click at [817, 394] on button "Next" at bounding box center [829, 387] width 30 height 20
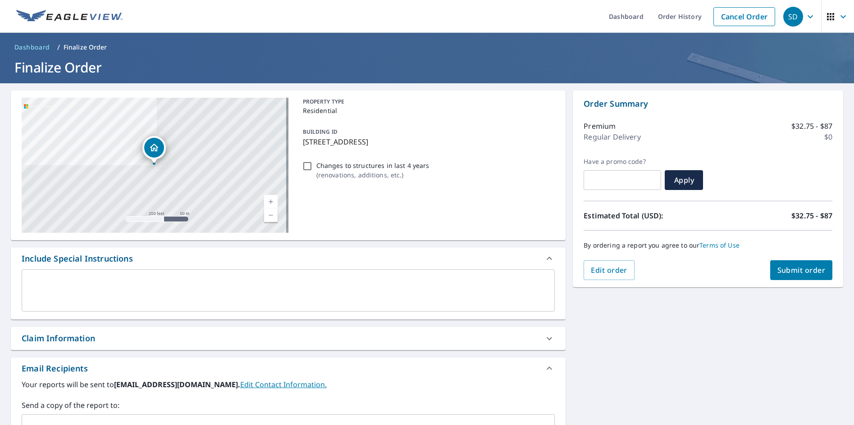
click at [814, 276] on button "Submit order" at bounding box center [801, 270] width 63 height 20
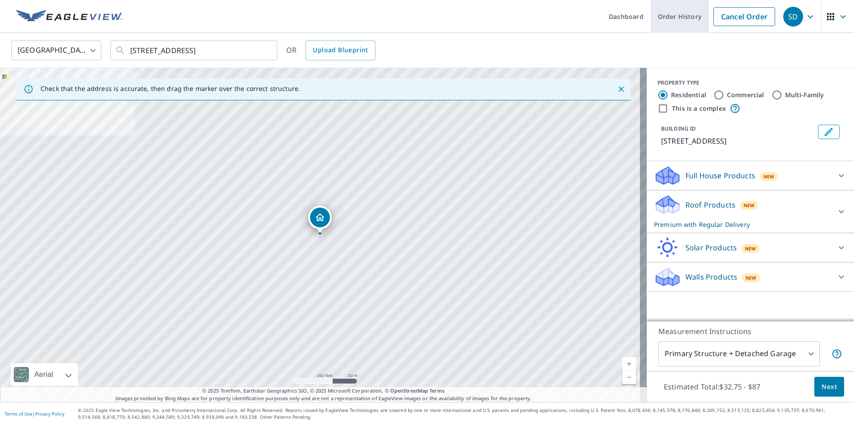
click at [685, 15] on link "Order History" at bounding box center [680, 16] width 58 height 33
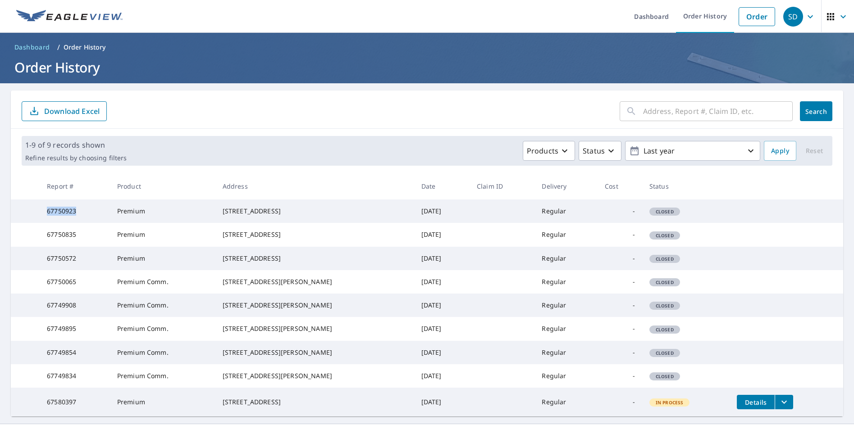
drag, startPoint x: 49, startPoint y: 215, endPoint x: 99, endPoint y: 229, distance: 52.2
click at [99, 223] on td "67750923" at bounding box center [75, 211] width 70 height 23
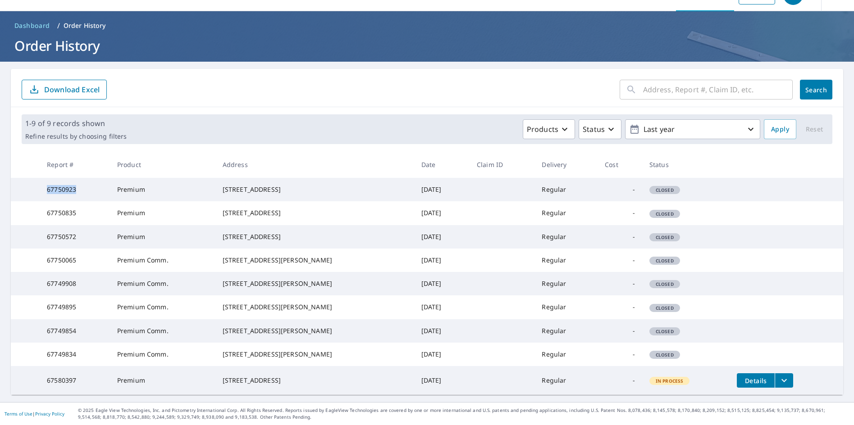
scroll to position [90, 0]
drag, startPoint x: 48, startPoint y: 221, endPoint x: 94, endPoint y: 225, distance: 46.1
click at [94, 249] on td "67750065" at bounding box center [75, 260] width 70 height 23
copy td "67750065"
click at [233, 256] on div "[STREET_ADDRESS][PERSON_NAME]" at bounding box center [315, 260] width 184 height 9
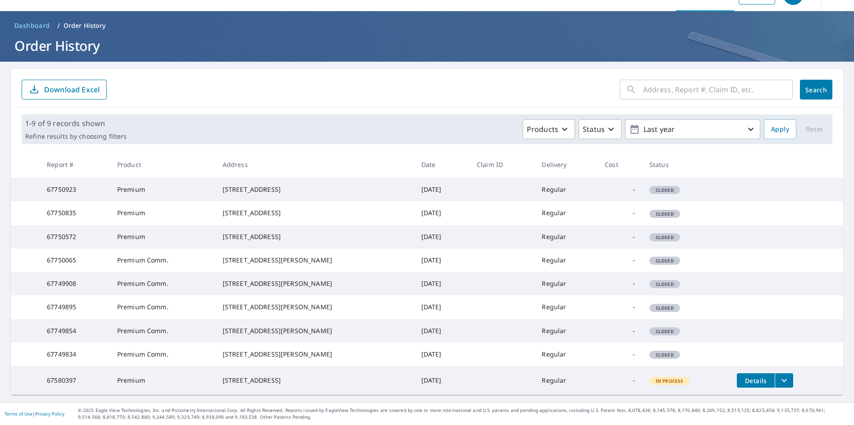
drag, startPoint x: 228, startPoint y: 217, endPoint x: 311, endPoint y: 238, distance: 85.9
click at [311, 249] on td "[STREET_ADDRESS][PERSON_NAME]" at bounding box center [314, 260] width 199 height 23
copy div "[STREET_ADDRESS][PERSON_NAME]"
click at [808, 69] on div "​ Search Download Excel" at bounding box center [427, 88] width 832 height 38
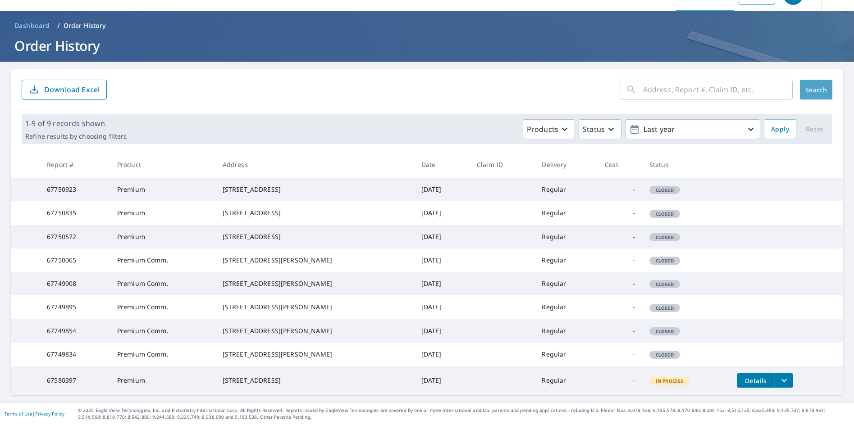
click at [808, 86] on span "Search" at bounding box center [816, 90] width 18 height 9
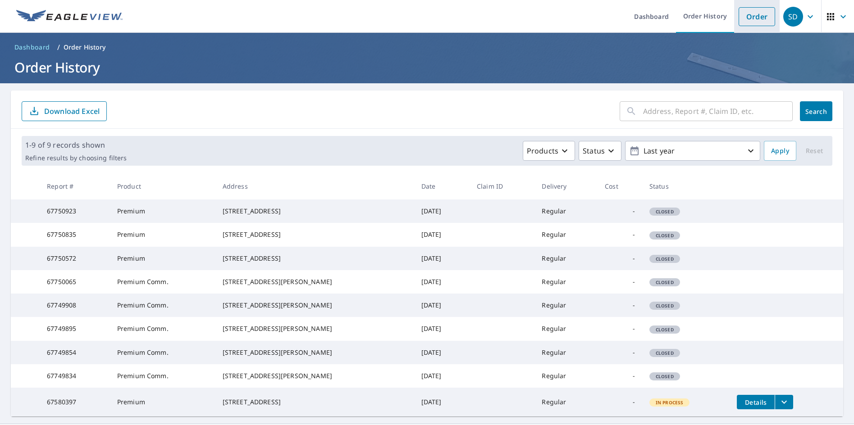
click at [744, 22] on link "Order" at bounding box center [757, 16] width 36 height 19
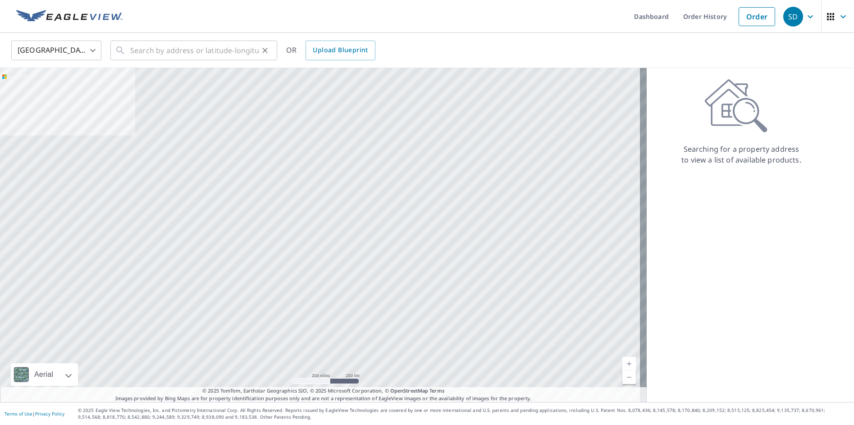
click at [128, 52] on div "​" at bounding box center [193, 51] width 167 height 20
paste input "[STREET_ADDRESS][PERSON_NAME]"
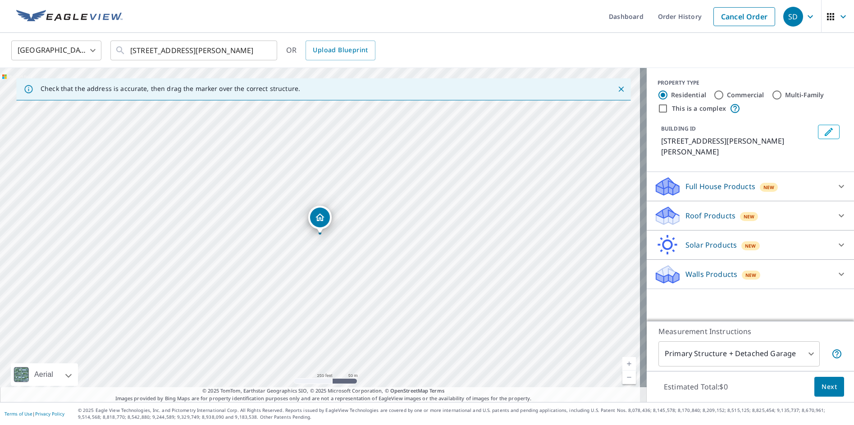
click at [282, 242] on div "[STREET_ADDRESS][PERSON_NAME]" at bounding box center [323, 235] width 647 height 334
click at [293, 257] on div "[STREET_ADDRESS][PERSON_NAME]" at bounding box center [323, 235] width 647 height 334
click at [287, 253] on div "[STREET_ADDRESS][PERSON_NAME]" at bounding box center [323, 235] width 647 height 334
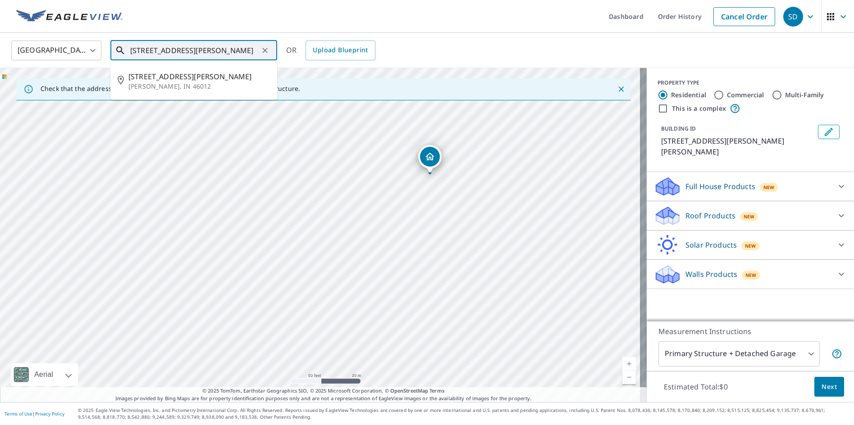
click at [147, 51] on input "[STREET_ADDRESS][PERSON_NAME]" at bounding box center [194, 50] width 128 height 25
click at [170, 78] on span "[STREET_ADDRESS][PERSON_NAME]" at bounding box center [198, 76] width 141 height 11
type input "[STREET_ADDRESS][PERSON_NAME]"
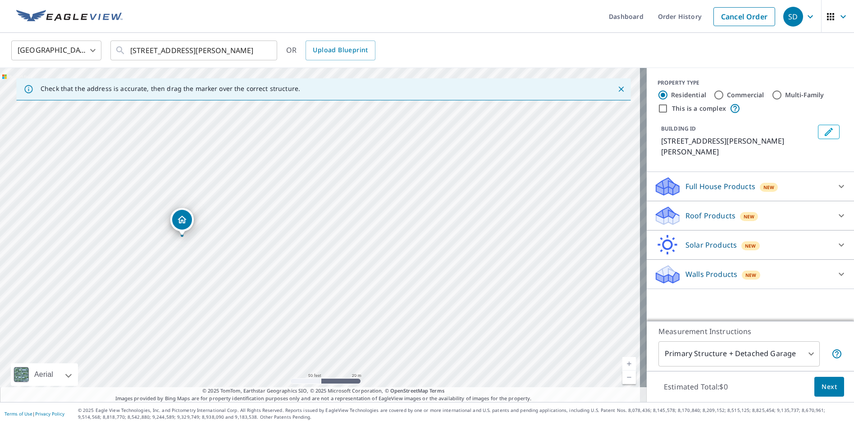
drag, startPoint x: 319, startPoint y: 220, endPoint x: 181, endPoint y: 223, distance: 137.9
drag, startPoint x: 425, startPoint y: 214, endPoint x: 441, endPoint y: 255, distance: 44.4
click at [441, 255] on div "[STREET_ADDRESS][PERSON_NAME]" at bounding box center [323, 235] width 647 height 334
click at [616, 90] on icon "Close" at bounding box center [620, 89] width 9 height 9
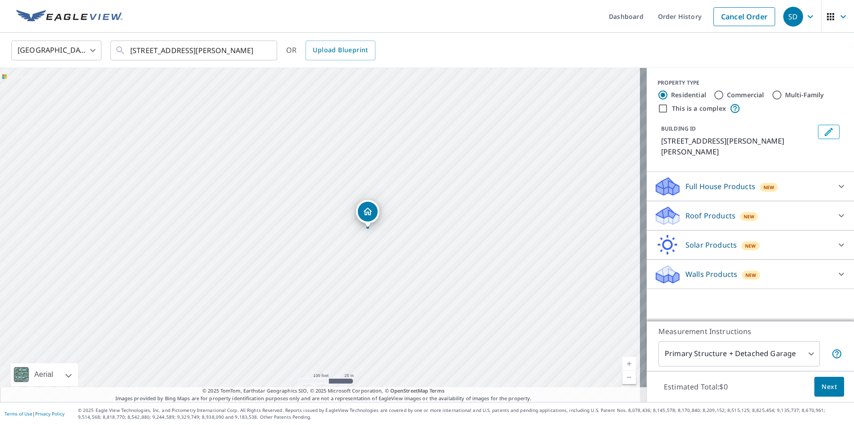
drag, startPoint x: 323, startPoint y: 154, endPoint x: 369, endPoint y: 148, distance: 46.8
click at [369, 148] on div "[STREET_ADDRESS][PERSON_NAME]" at bounding box center [323, 235] width 647 height 334
drag, startPoint x: 453, startPoint y: 228, endPoint x: 486, endPoint y: 296, distance: 75.8
click at [486, 296] on div "[STREET_ADDRESS][PERSON_NAME]" at bounding box center [323, 235] width 647 height 334
